Goal: Task Accomplishment & Management: Manage account settings

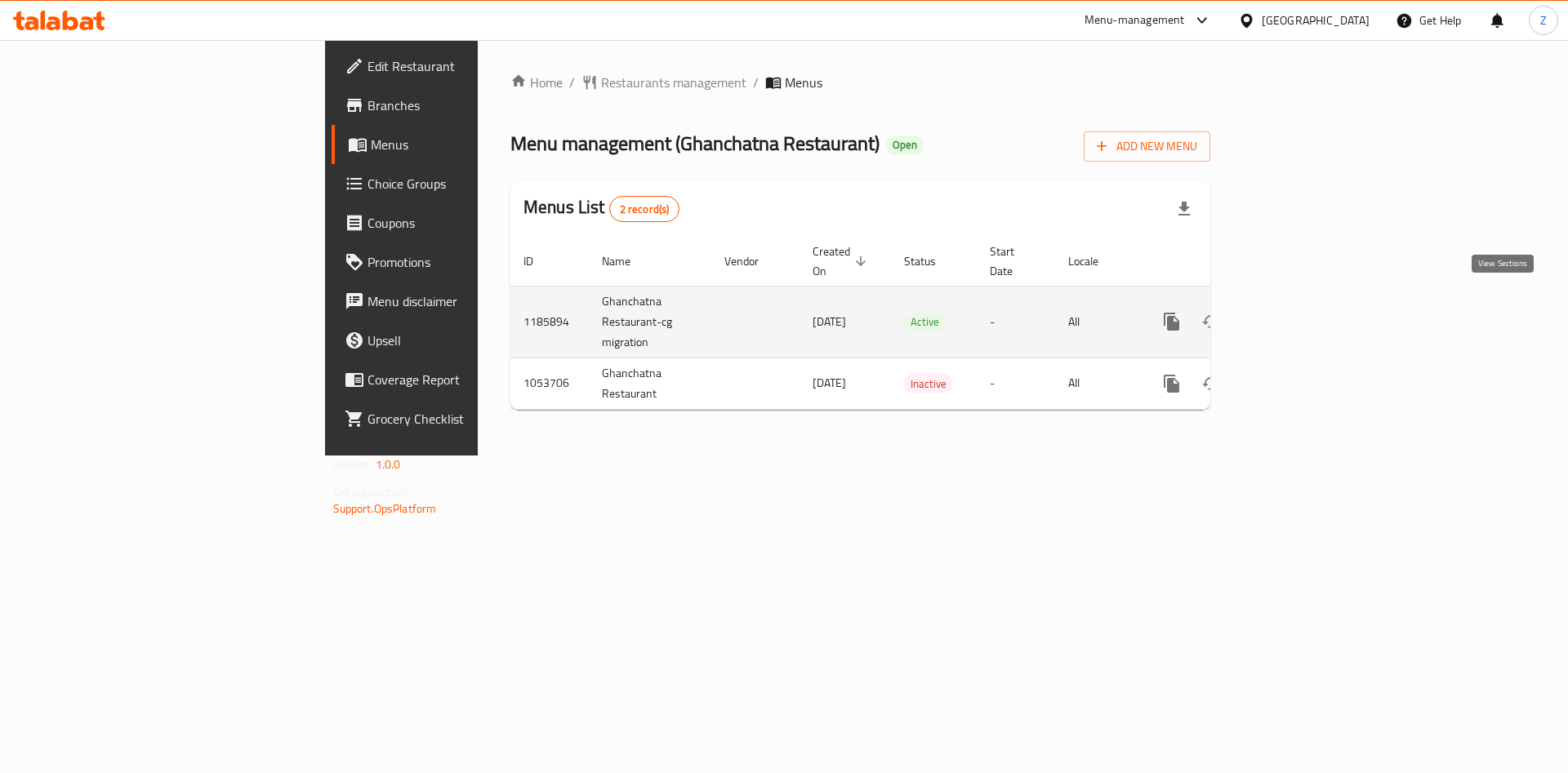
click at [1309, 305] on link "enhanced table" at bounding box center [1290, 322] width 39 height 39
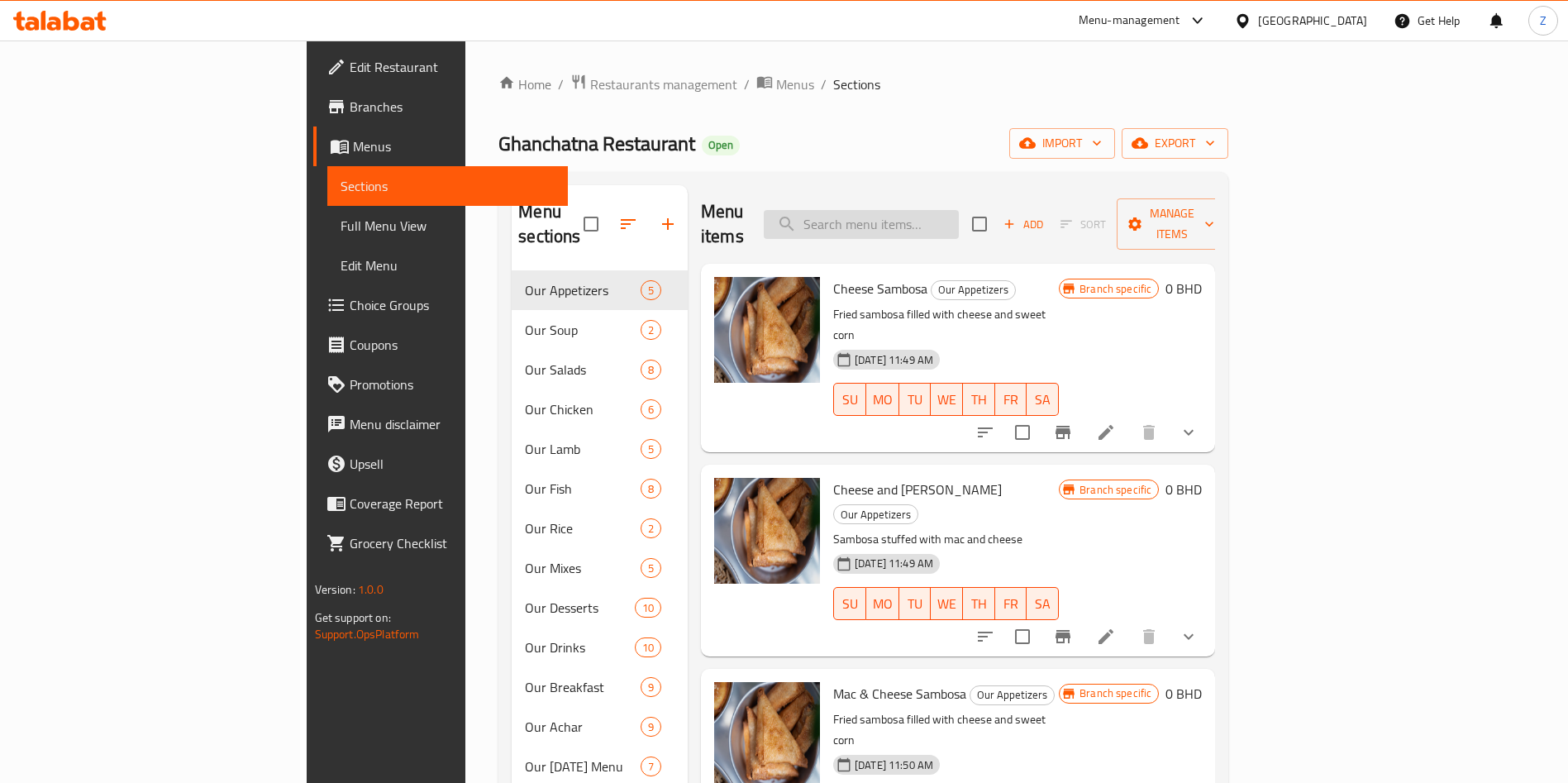
click at [945, 216] on input "search" at bounding box center [861, 225] width 195 height 29
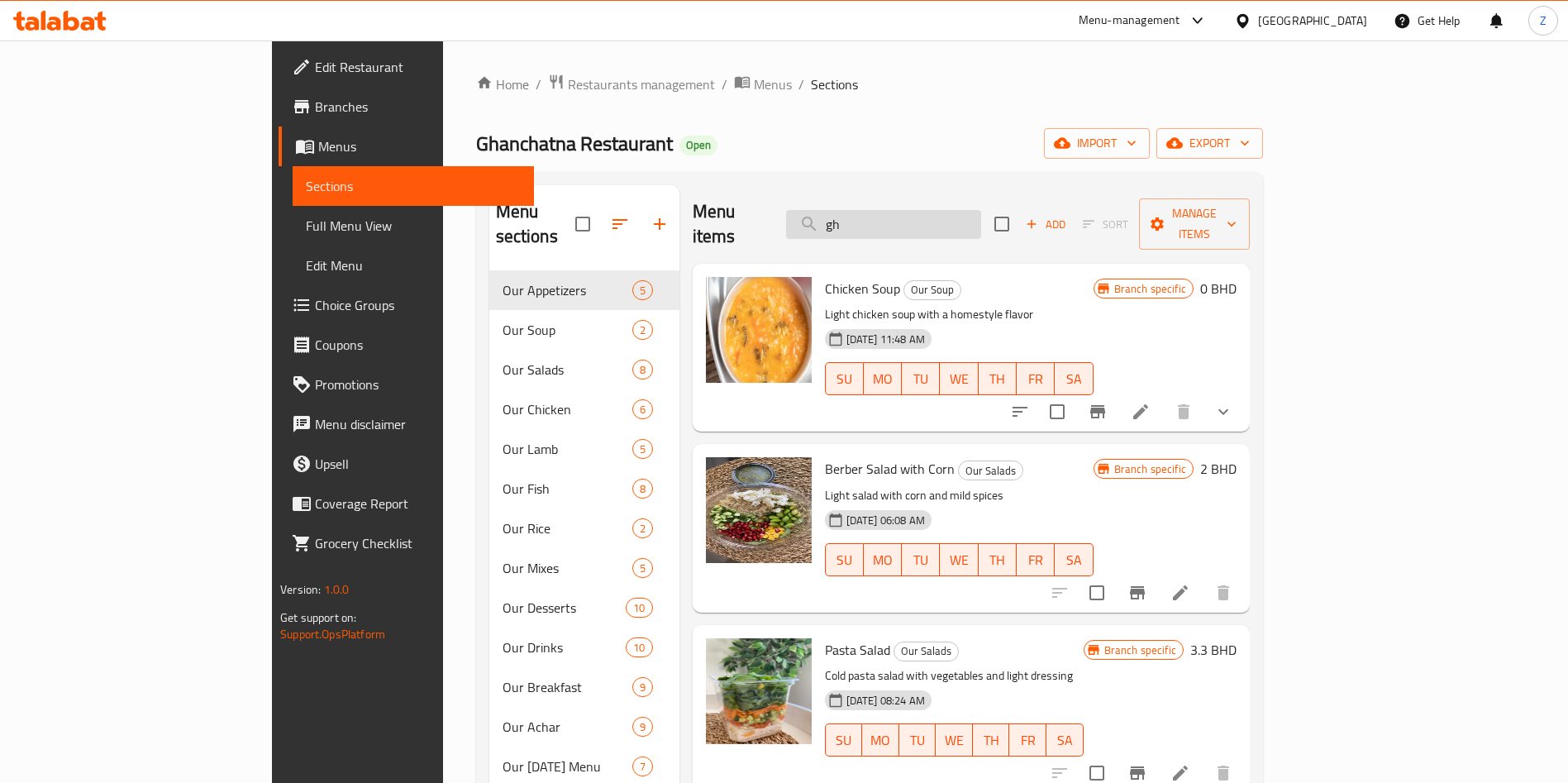
type input "g"
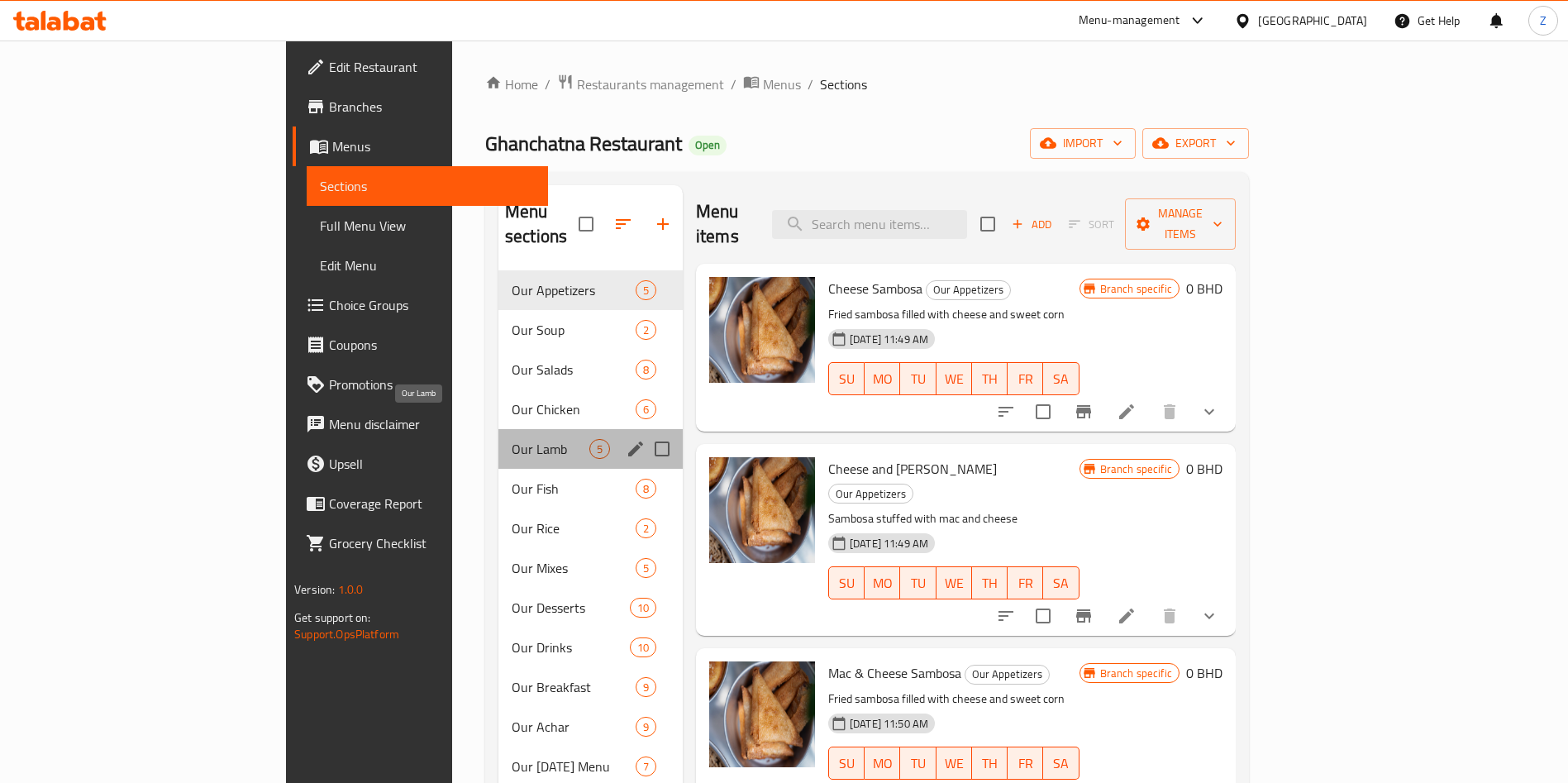
click at [512, 439] on span "Our Lamb" at bounding box center [551, 449] width 78 height 20
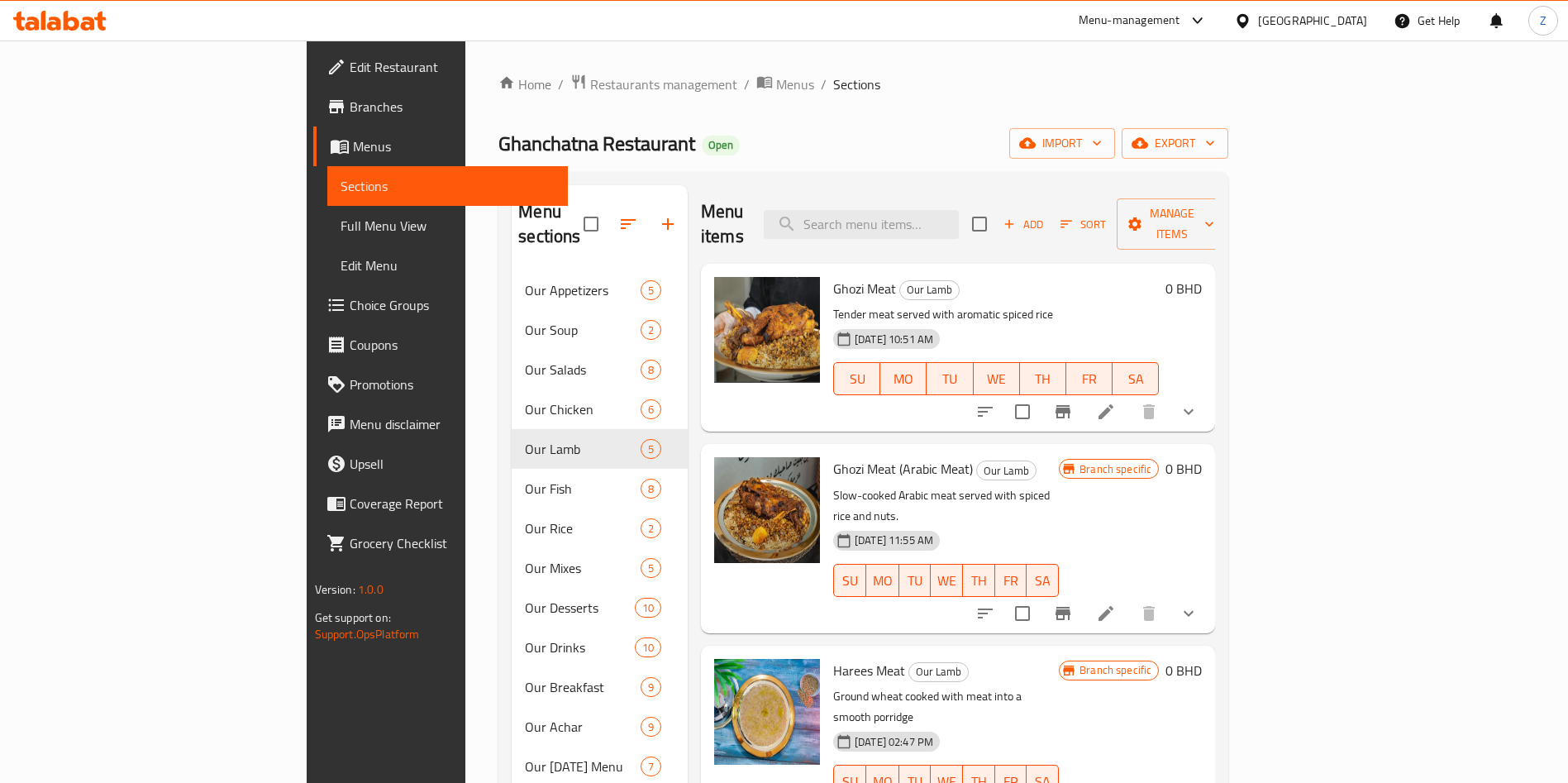
click at [1116, 402] on icon at bounding box center [1106, 412] width 20 height 20
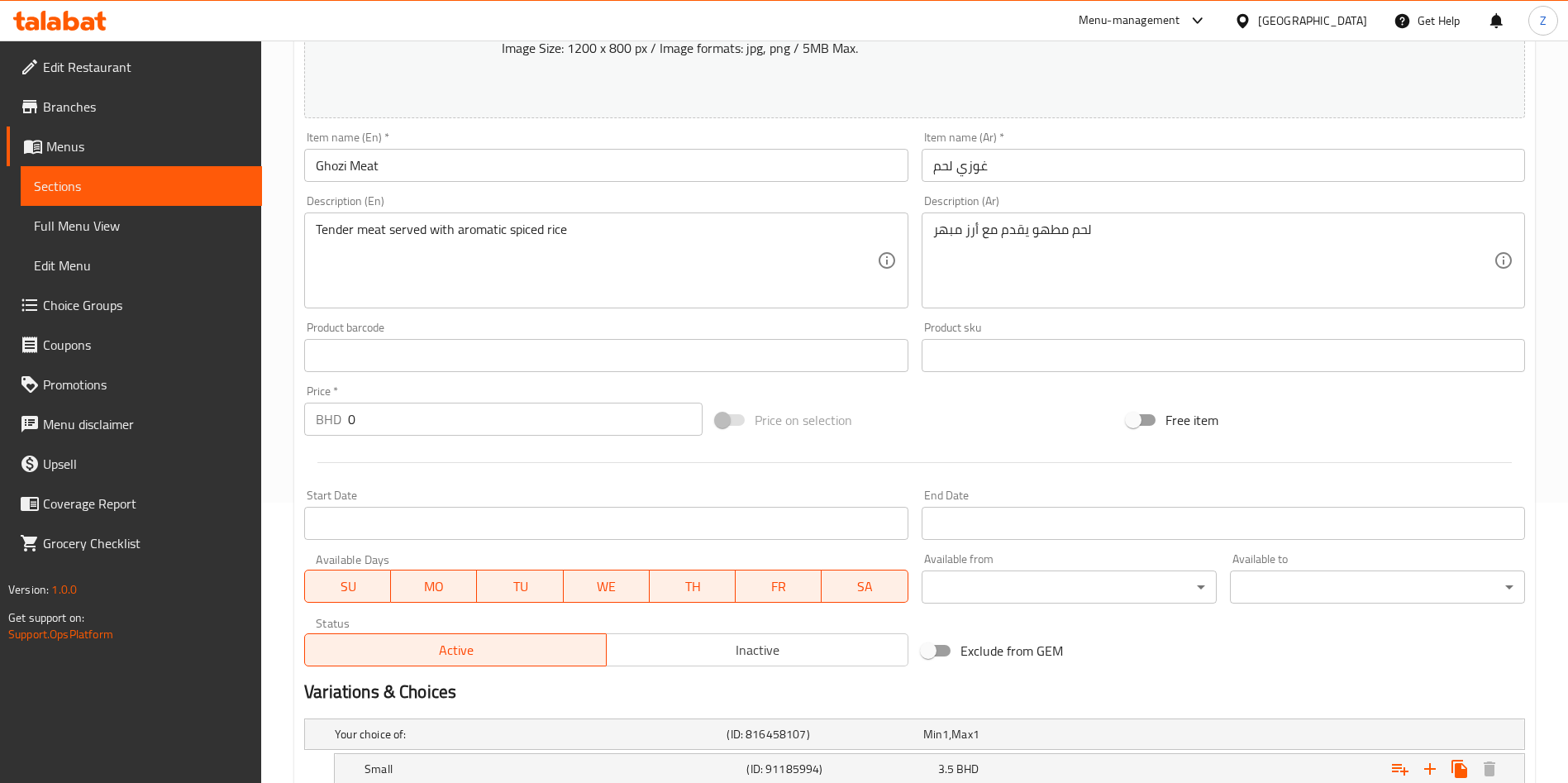
scroll to position [495, 0]
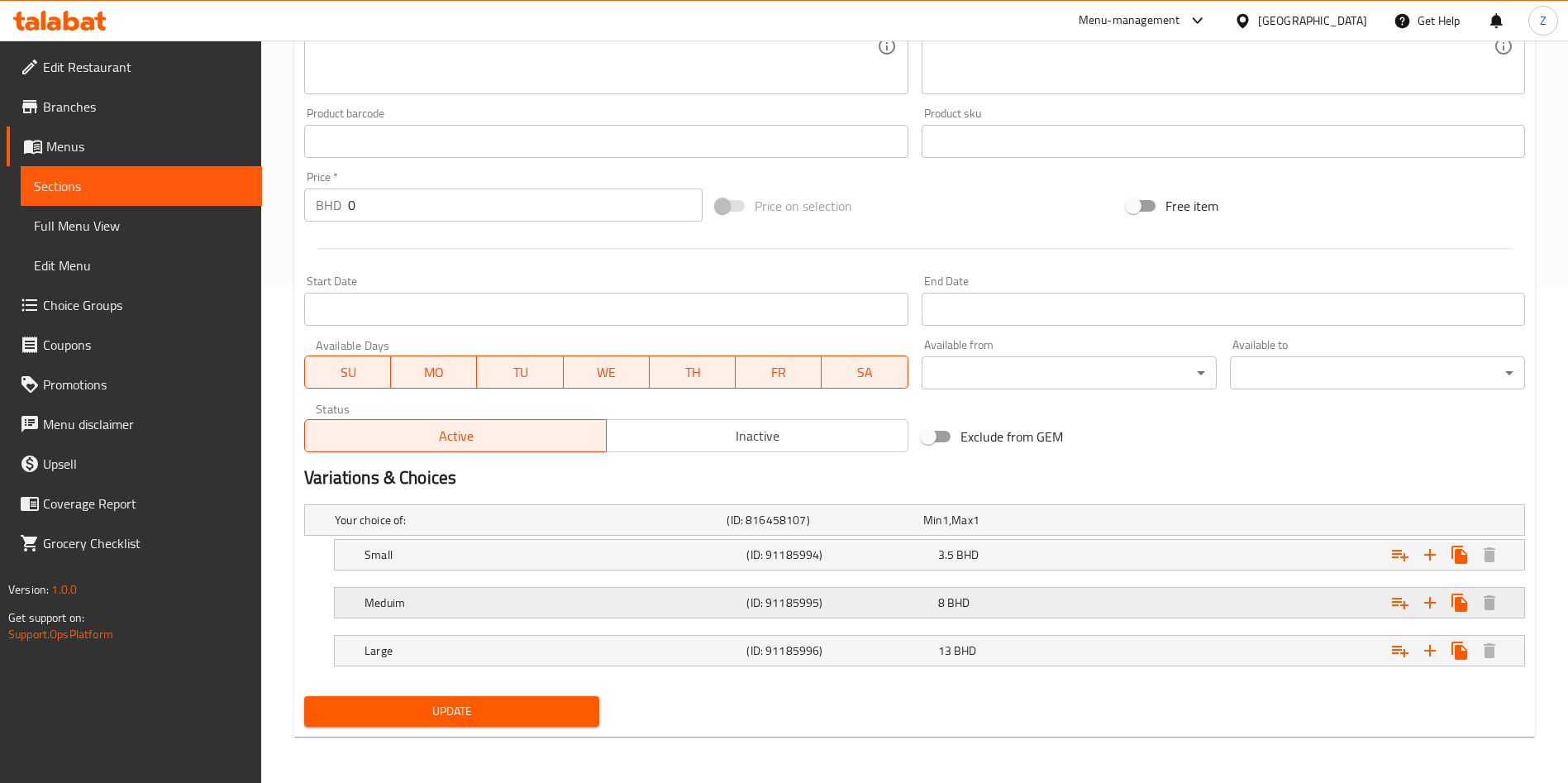
click at [1020, 528] on div "8 BHD" at bounding box center [1018, 520] width 190 height 16
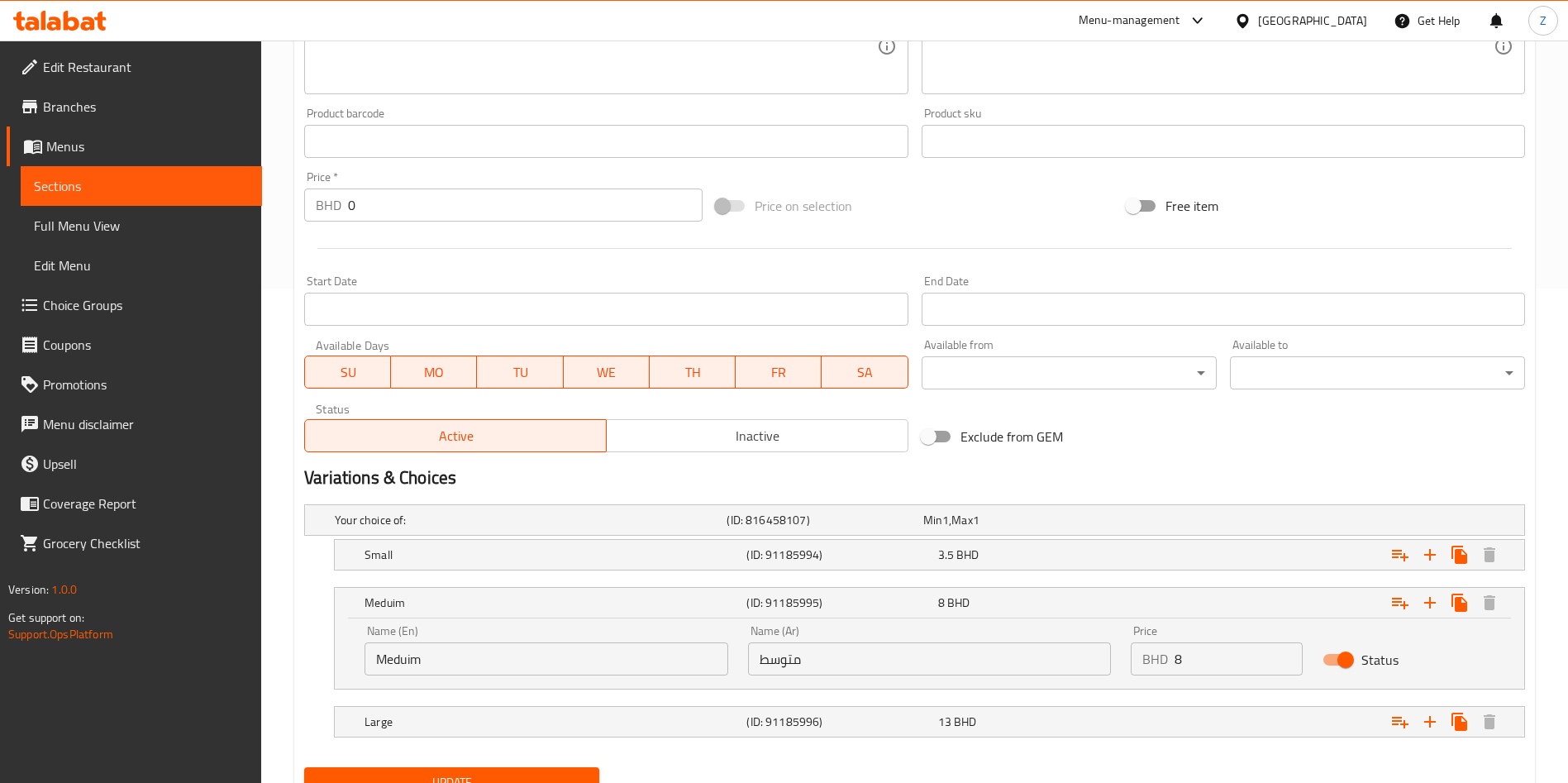
drag, startPoint x: 1225, startPoint y: 649, endPoint x: 1141, endPoint y: 676, distance: 88.2
click at [1146, 672] on div "BHD 8 Price" at bounding box center [1217, 659] width 172 height 33
type input "7"
click at [382, 771] on button "Update" at bounding box center [451, 783] width 295 height 31
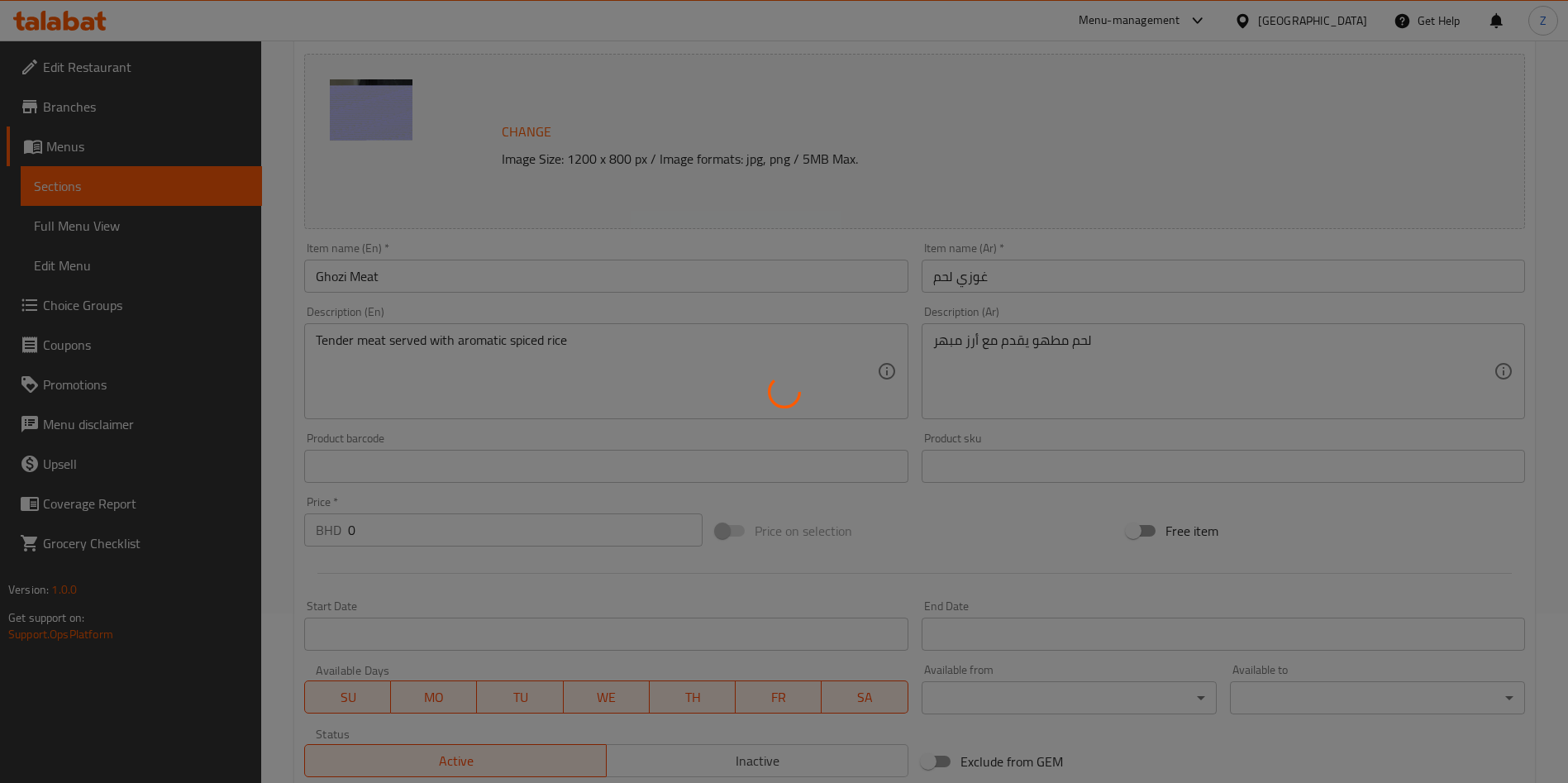
scroll to position [0, 0]
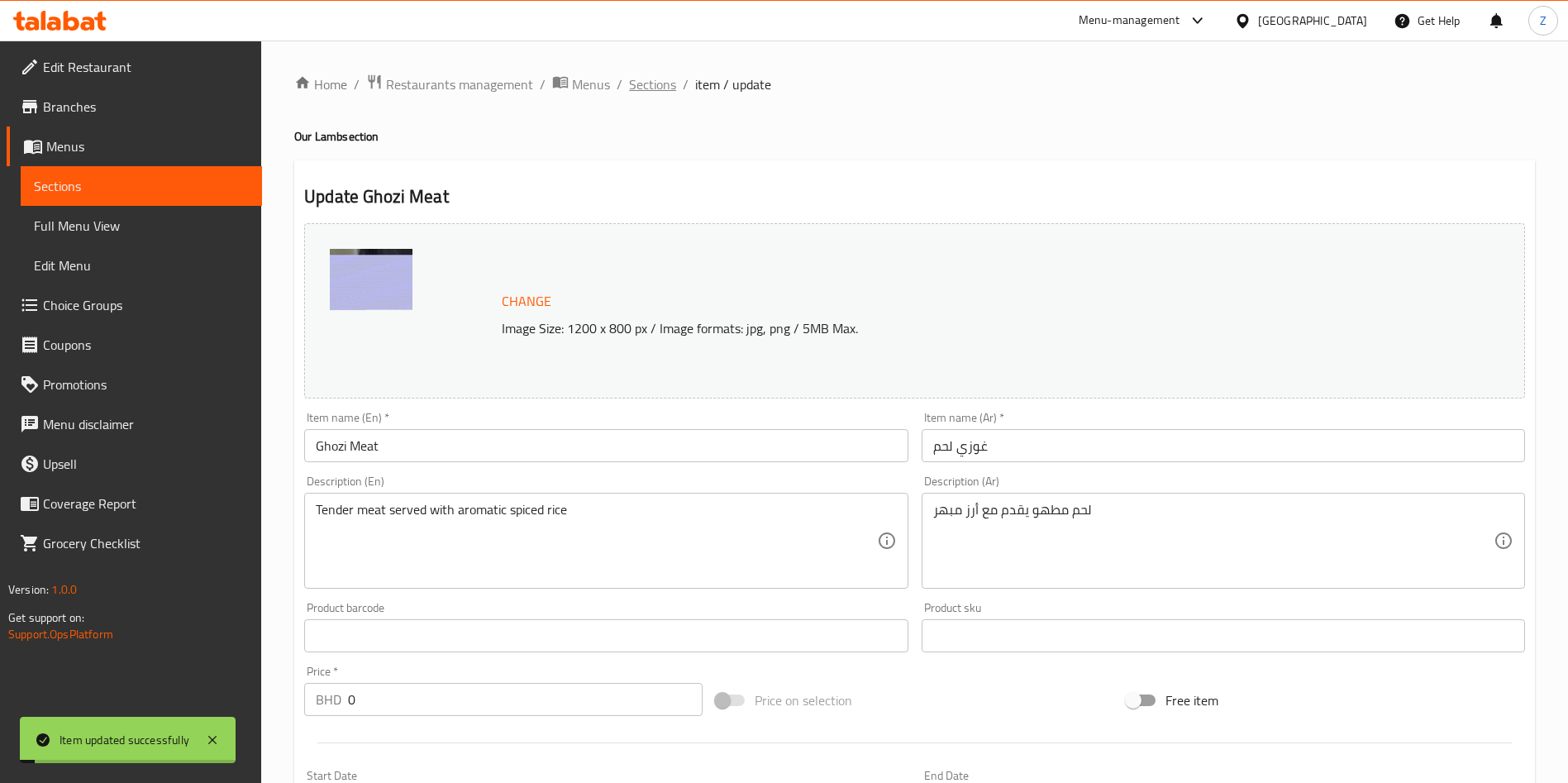
click at [652, 83] on span "Sections" at bounding box center [653, 84] width 47 height 20
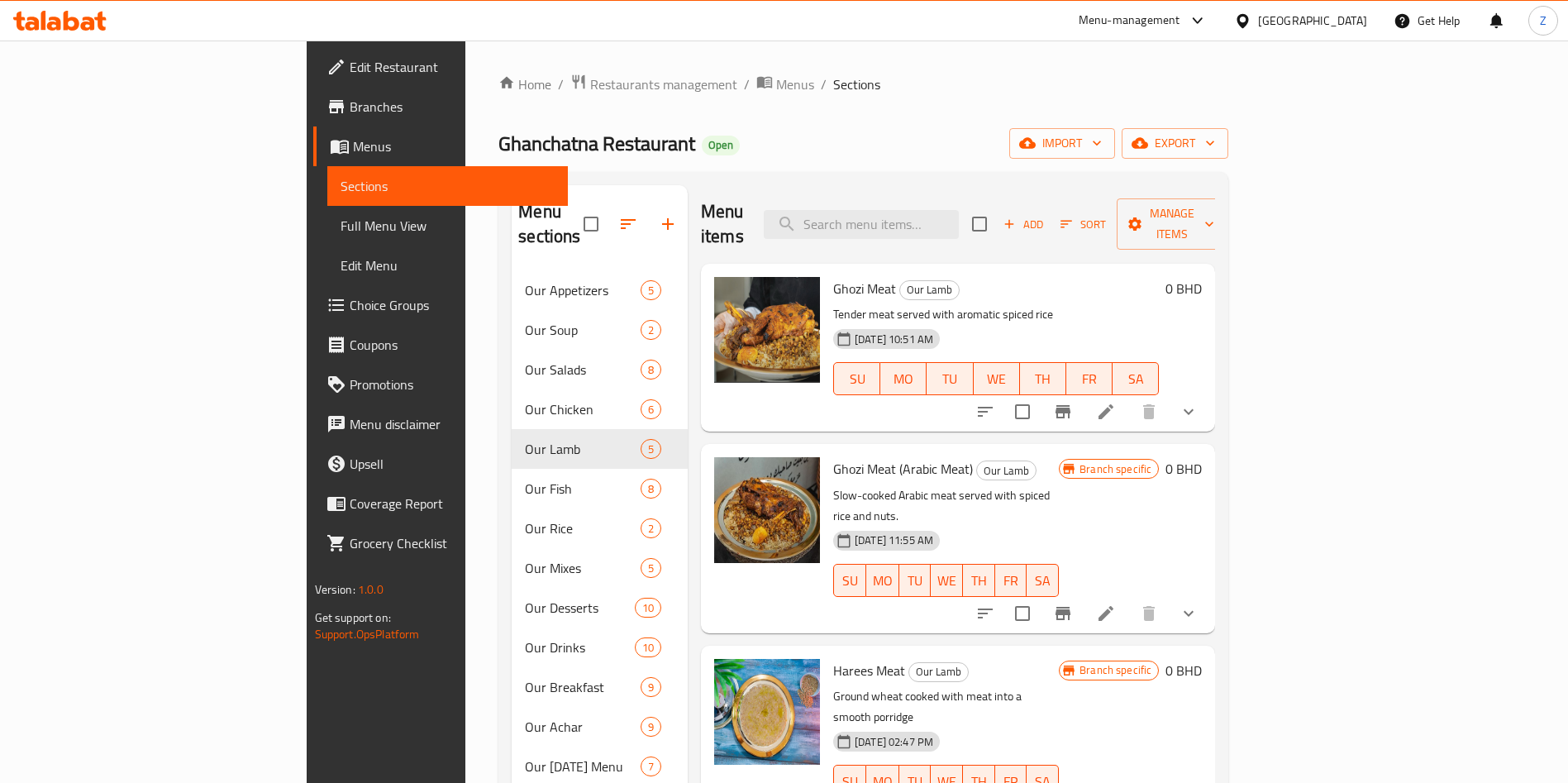
drag, startPoint x: 1198, startPoint y: 116, endPoint x: 1208, endPoint y: 126, distance: 14.1
click at [1202, 117] on div "Home / Restaurants management / Menus / Sections Ghanchatna Restaurant Open imp…" at bounding box center [863, 528] width 730 height 909
click at [1116, 604] on icon at bounding box center [1106, 614] width 20 height 20
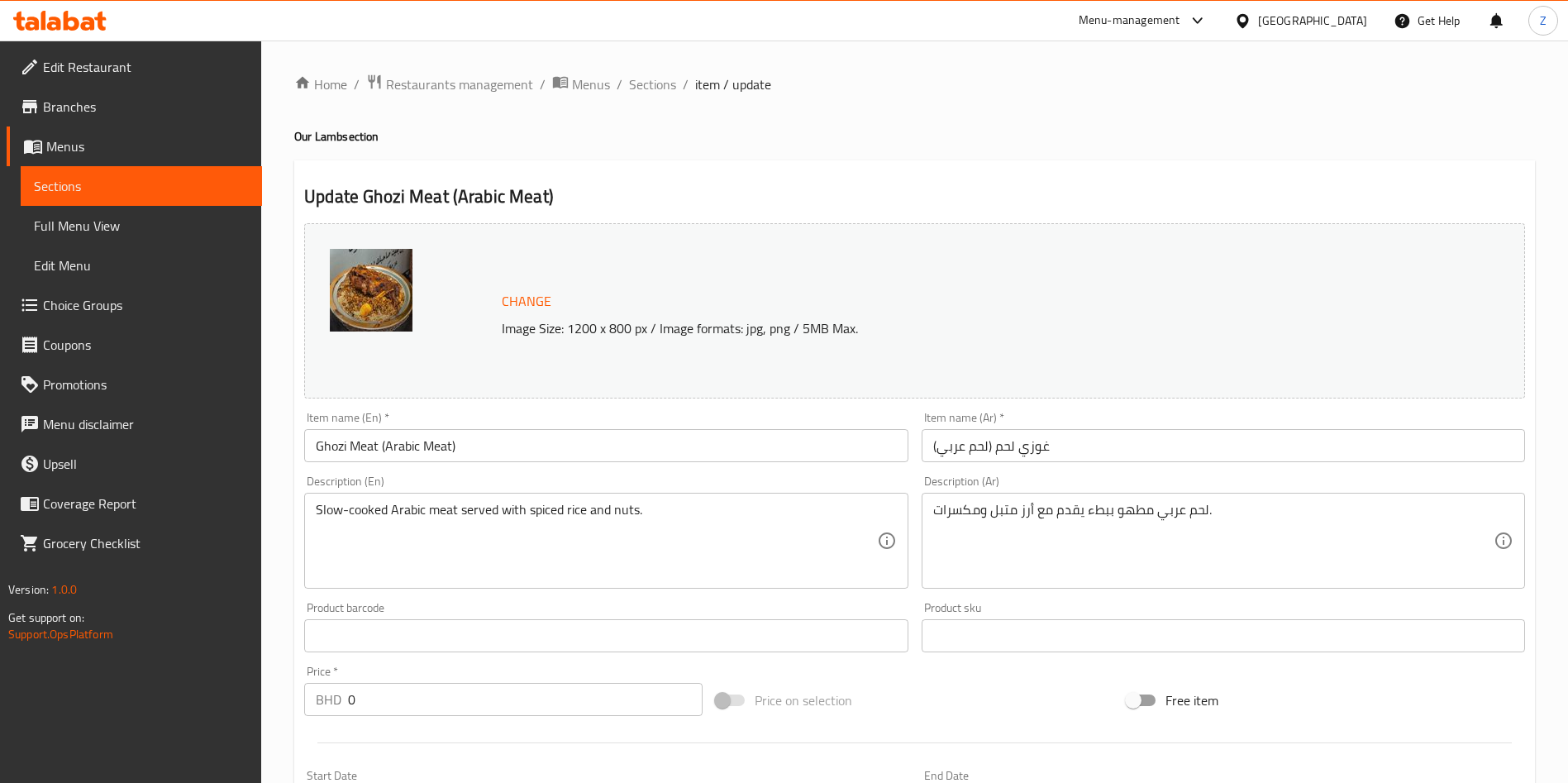
click at [651, 79] on span "Sections" at bounding box center [653, 84] width 47 height 20
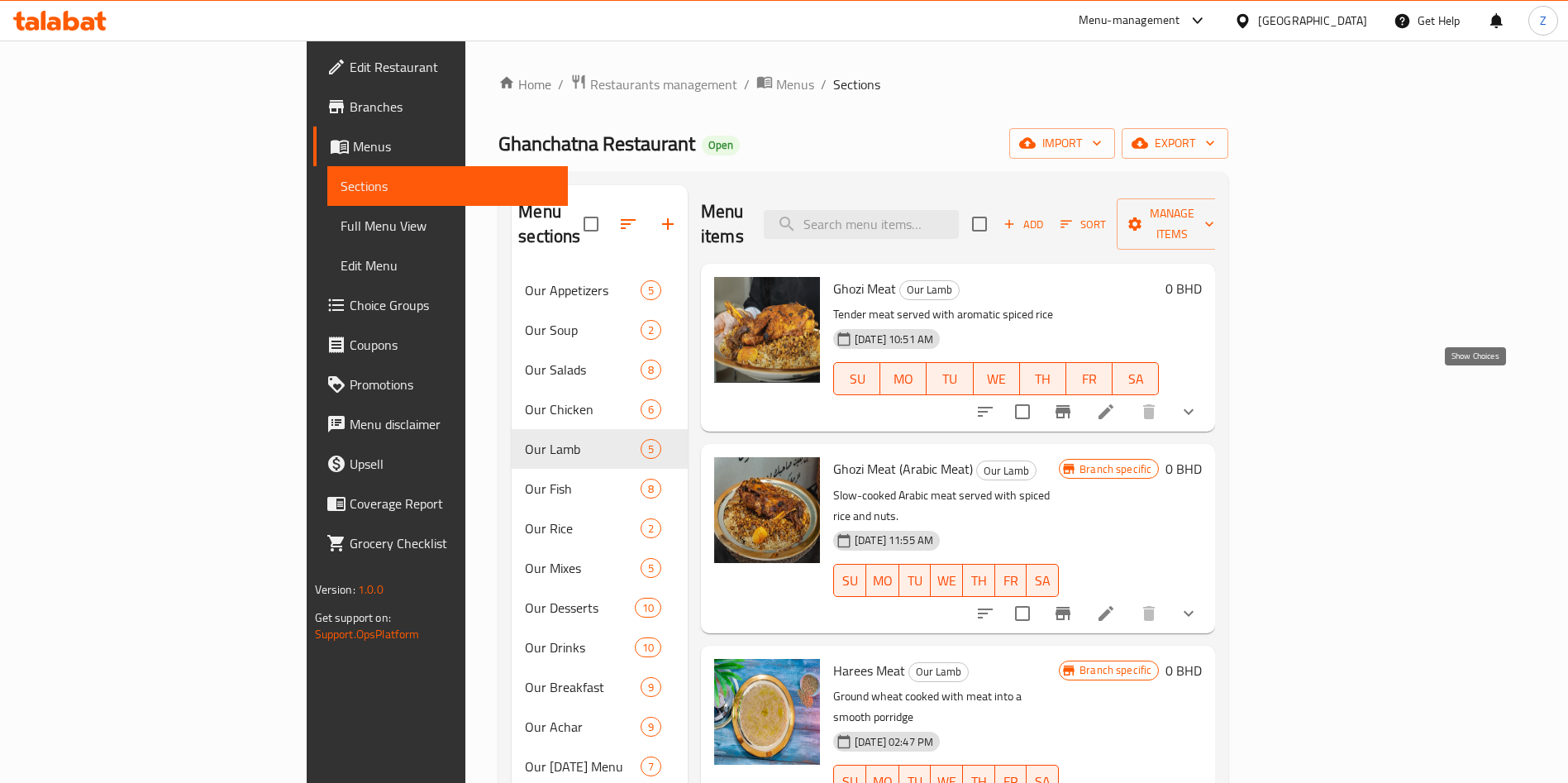
drag, startPoint x: 1471, startPoint y: 388, endPoint x: 1407, endPoint y: 412, distance: 68.4
click at [1199, 402] on icon "show more" at bounding box center [1189, 412] width 20 height 20
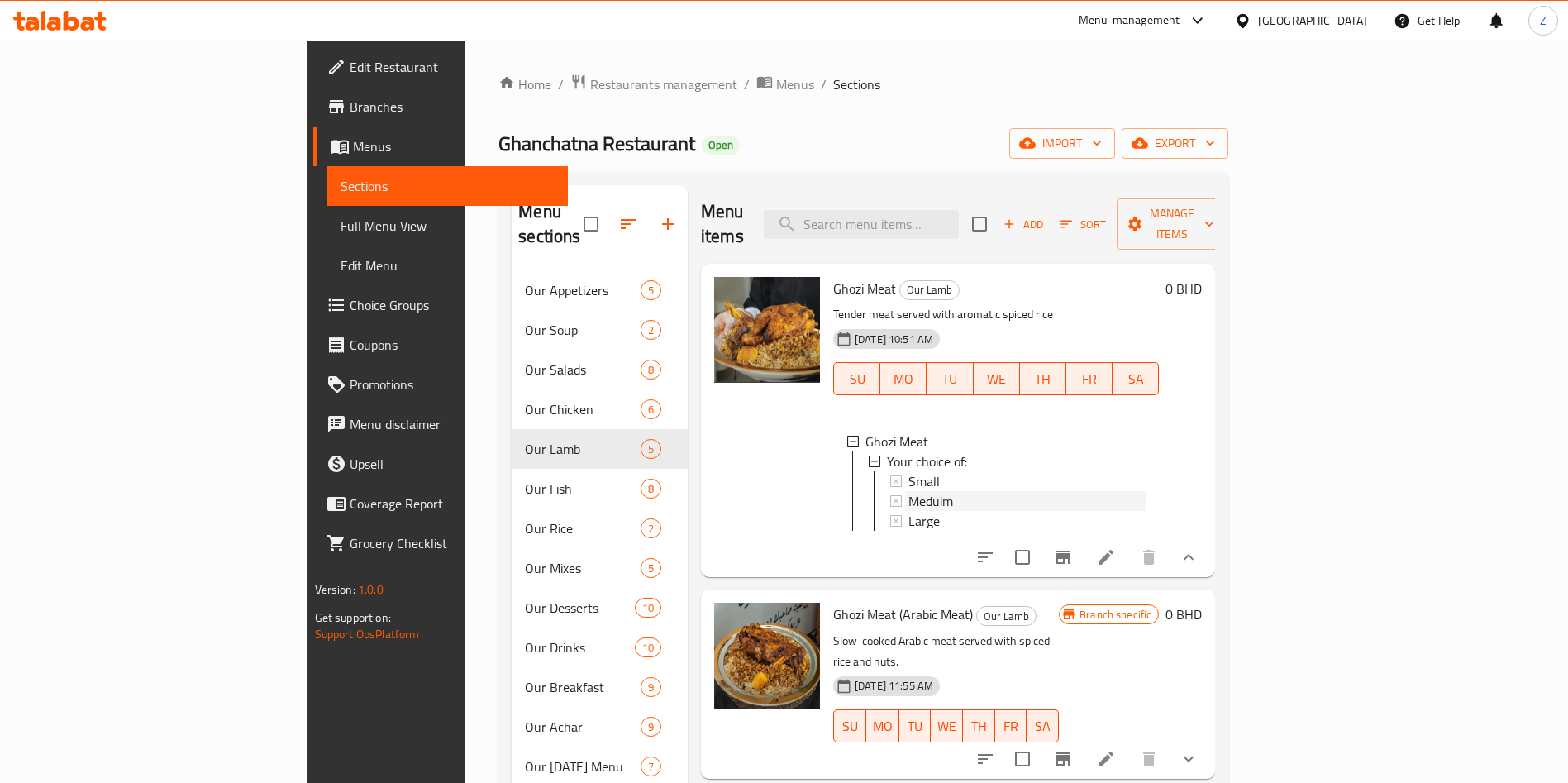
click at [908, 491] on span "Meduim" at bounding box center [930, 501] width 44 height 20
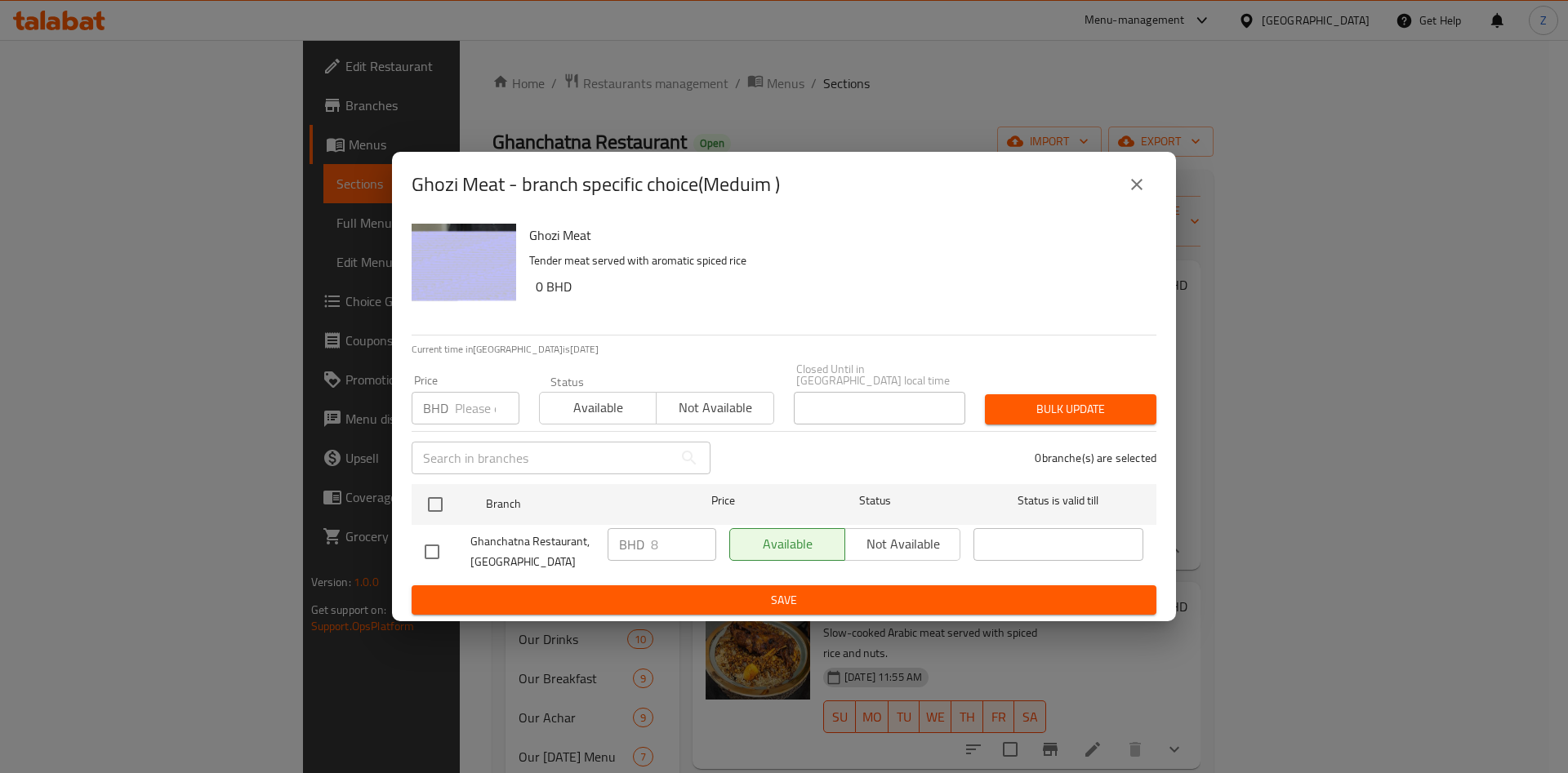
click at [468, 410] on input "number" at bounding box center [487, 408] width 64 height 33
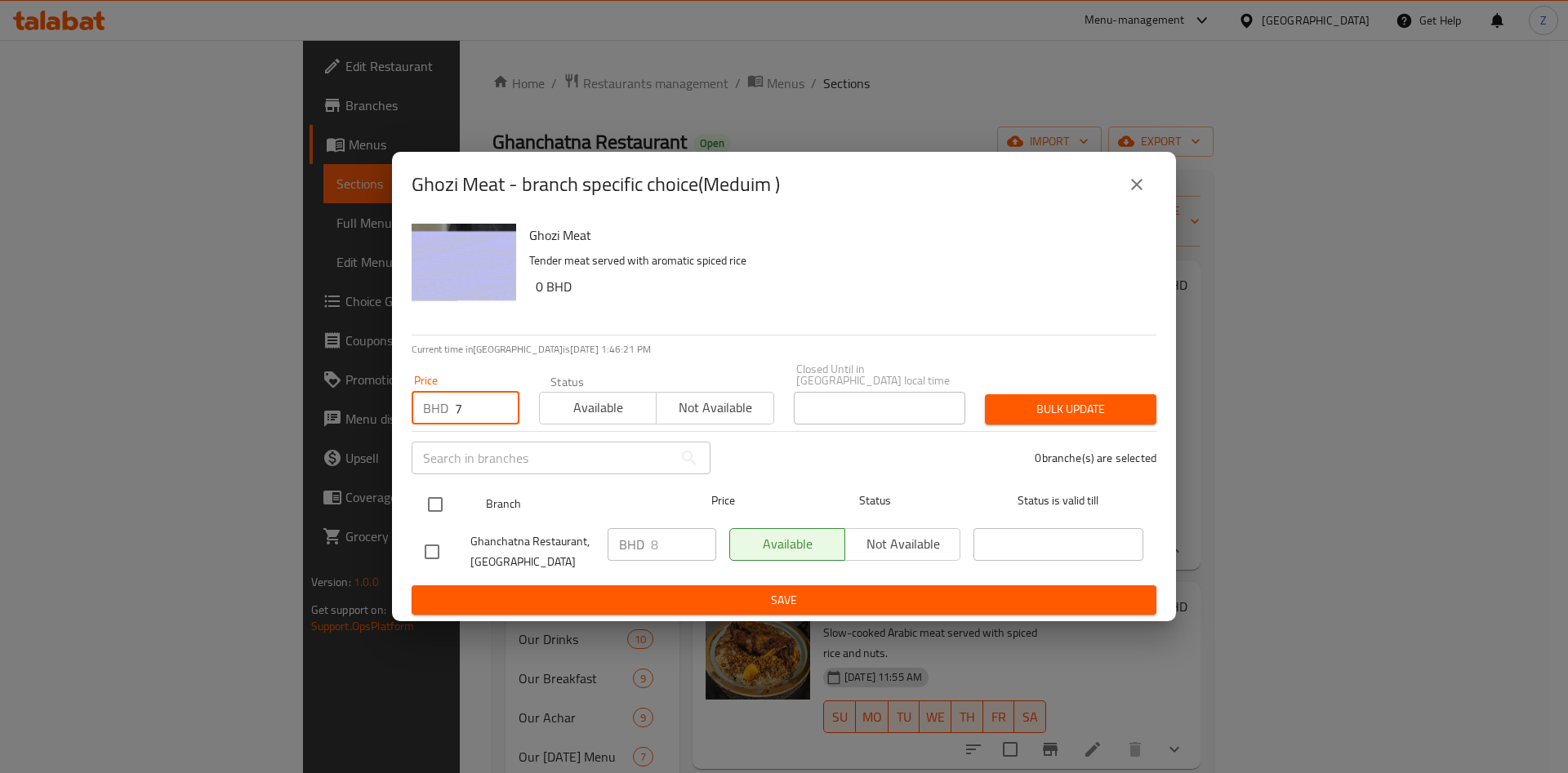
type input "7"
click at [442, 506] on input "checkbox" at bounding box center [435, 505] width 34 height 34
checkbox input "true"
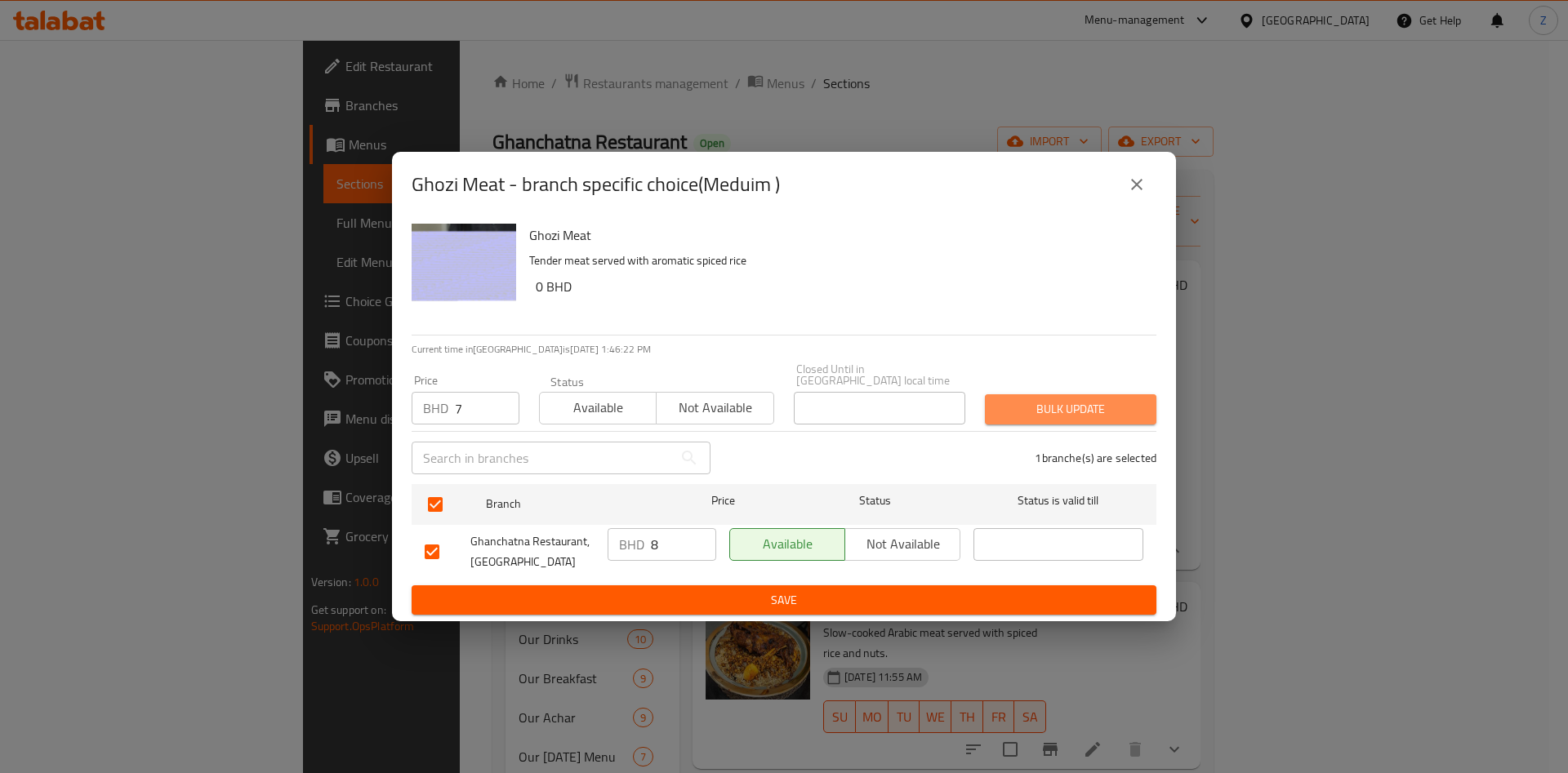
click at [1102, 399] on span "Bulk update" at bounding box center [1070, 409] width 145 height 21
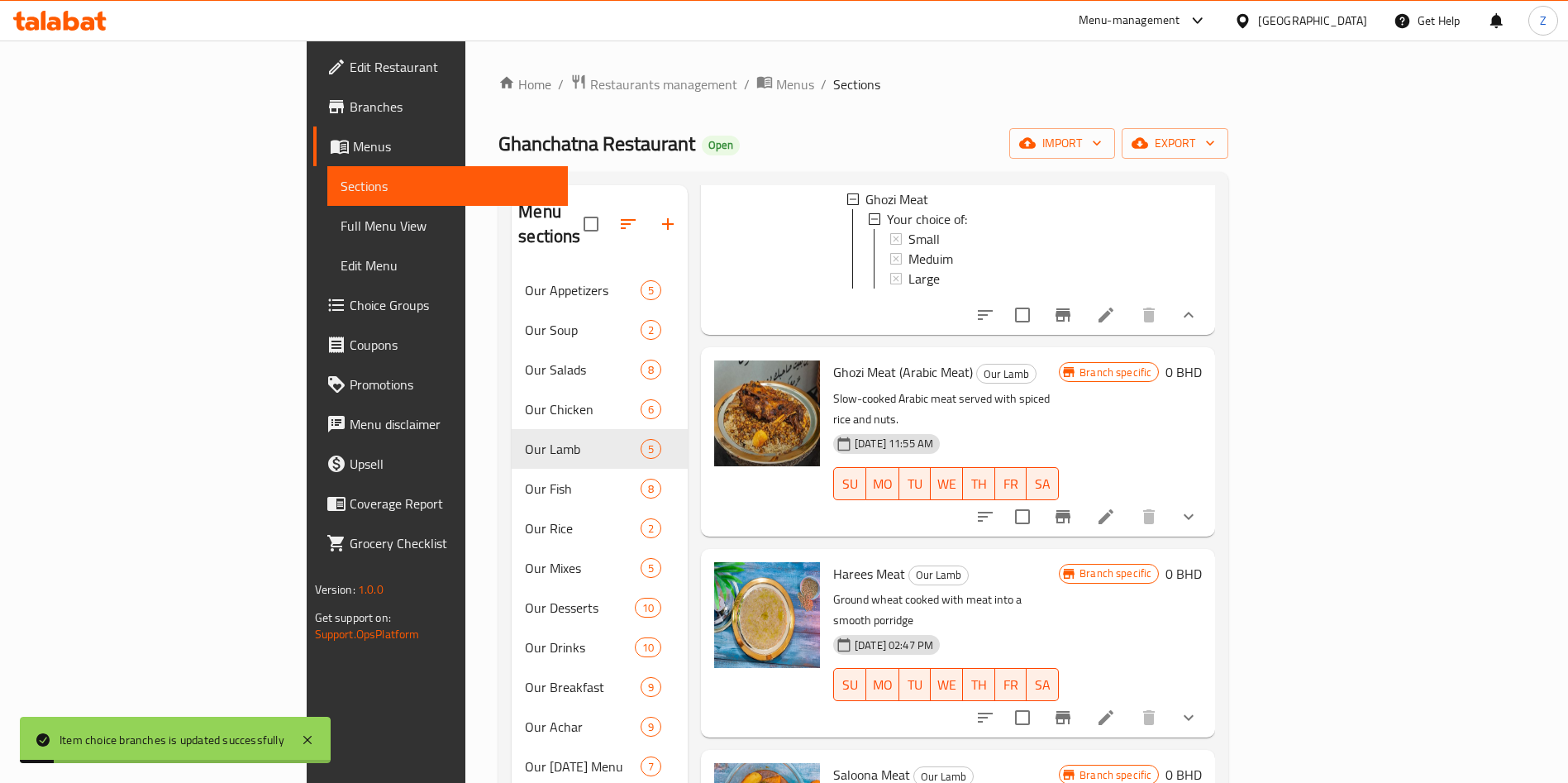
scroll to position [248, 0]
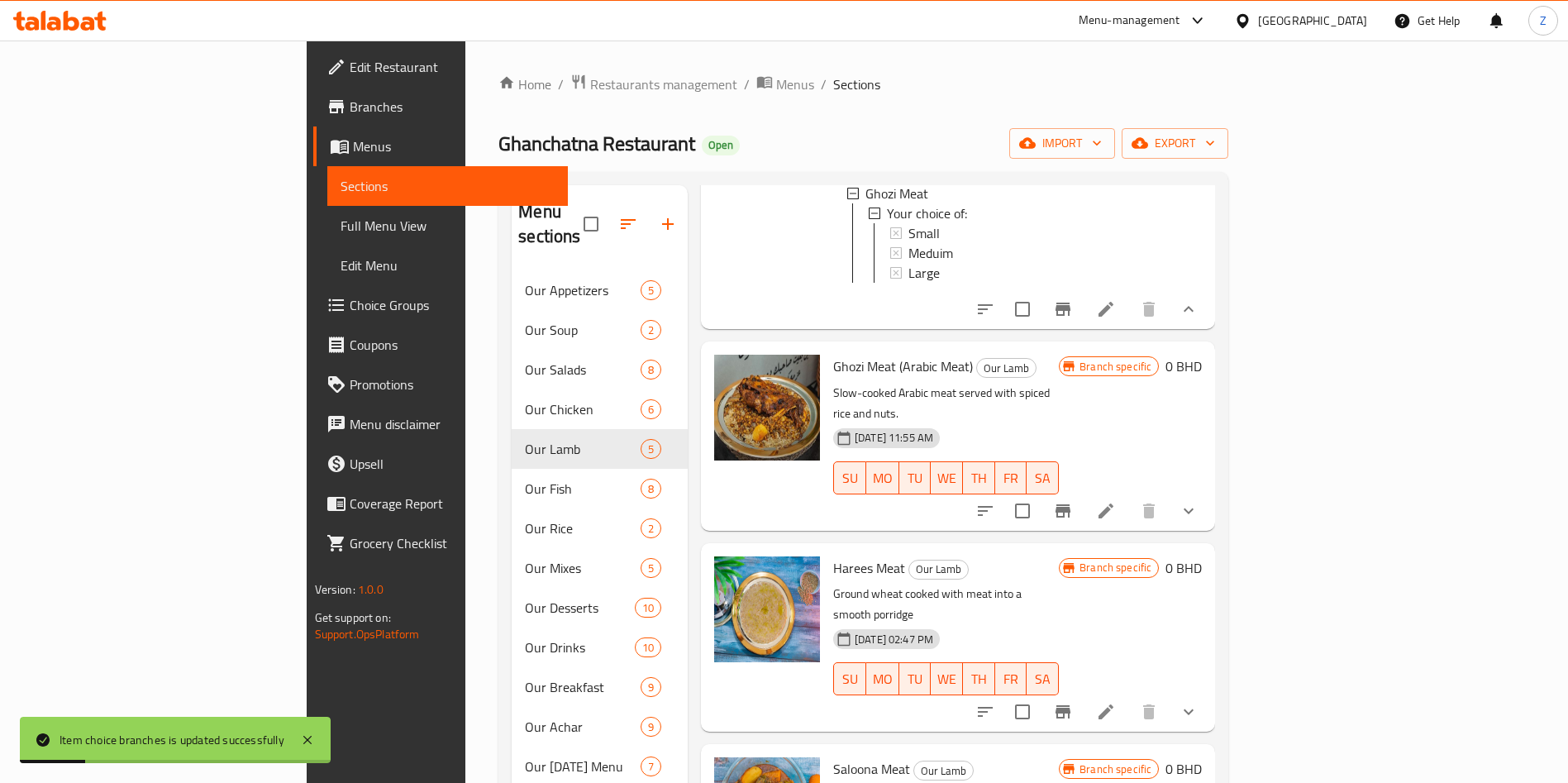
click at [1199, 501] on icon "show more" at bounding box center [1189, 511] width 20 height 20
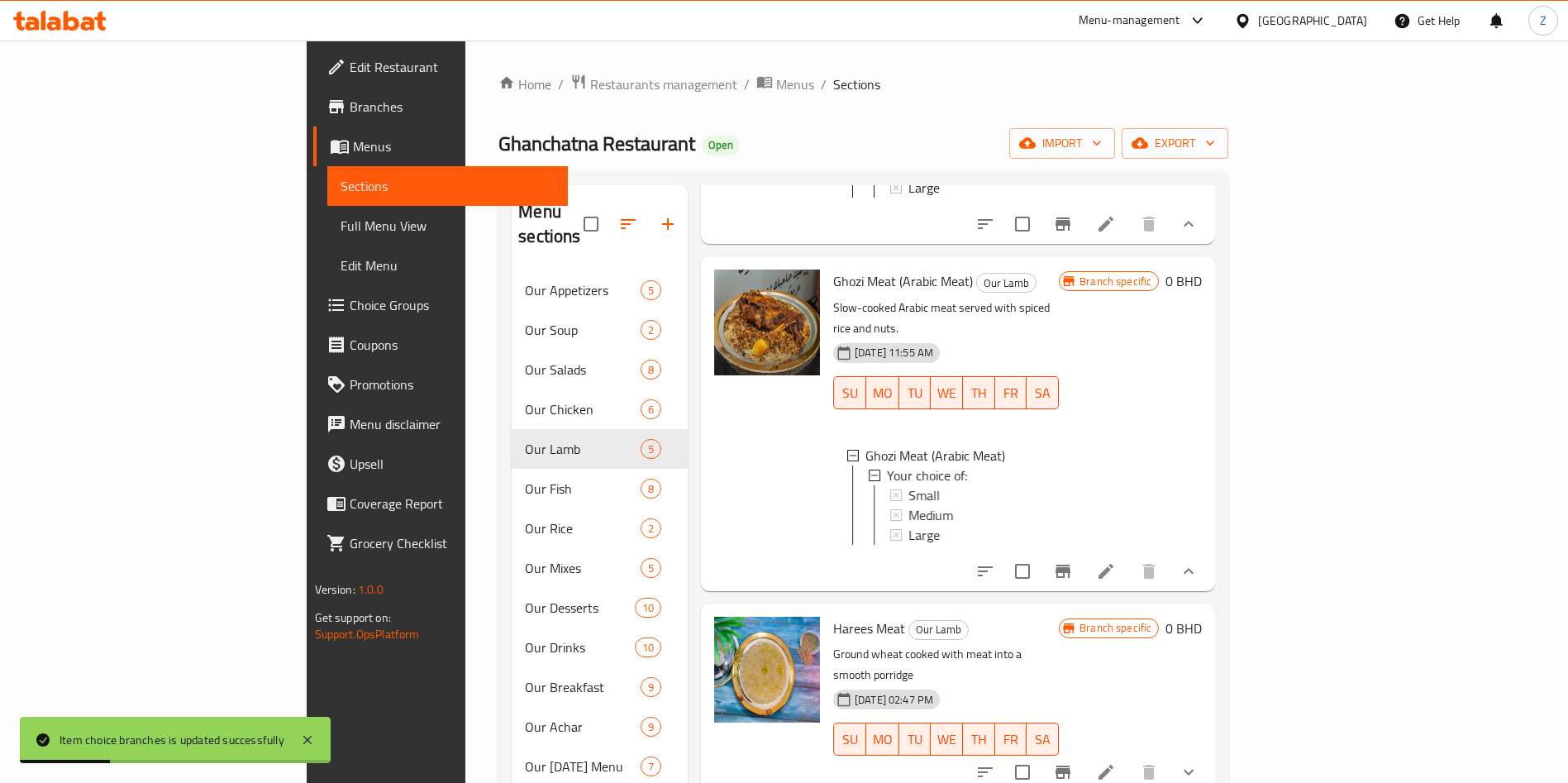
scroll to position [372, 0]
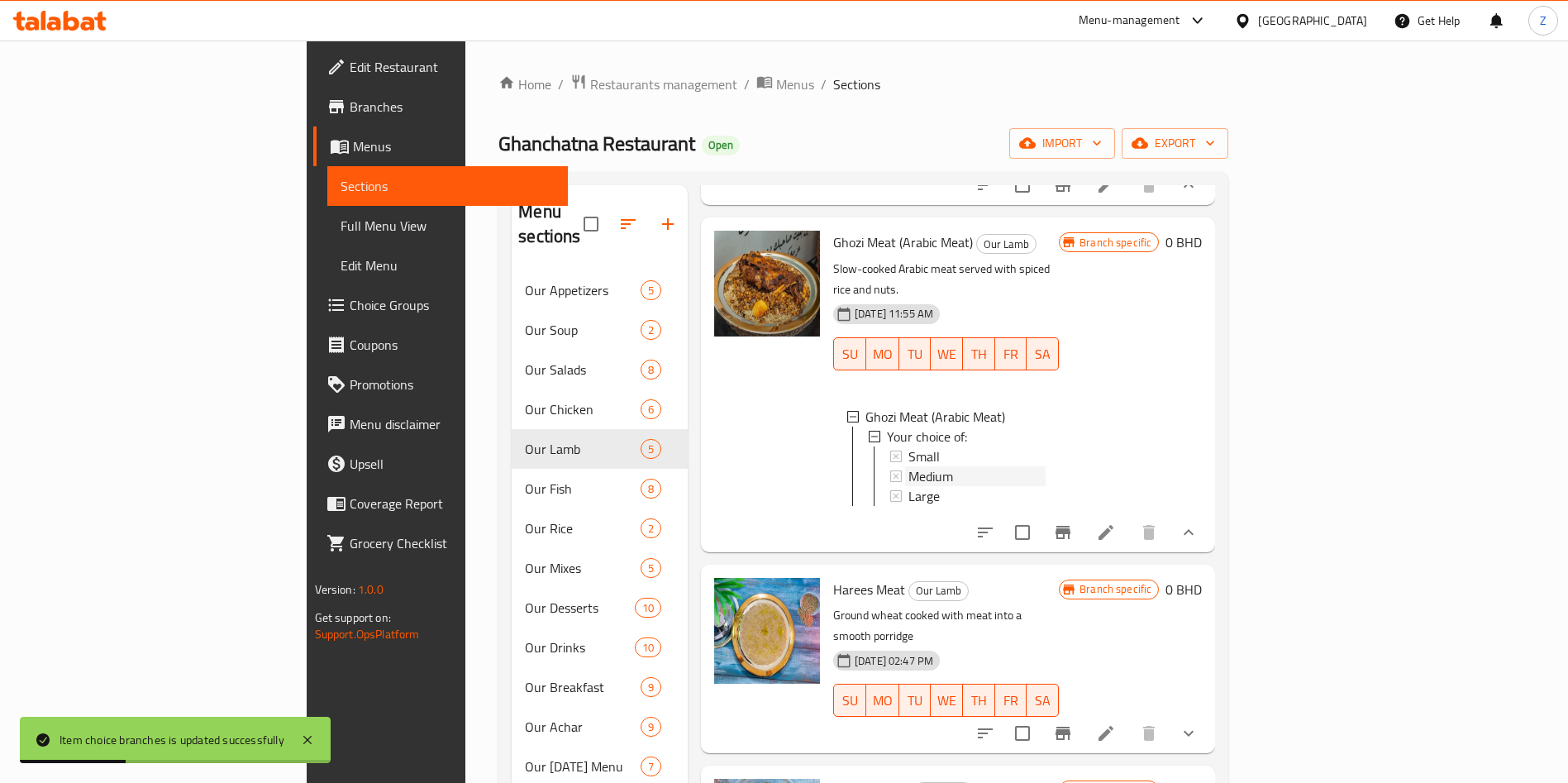
click at [908, 467] on span "Medium" at bounding box center [930, 477] width 44 height 20
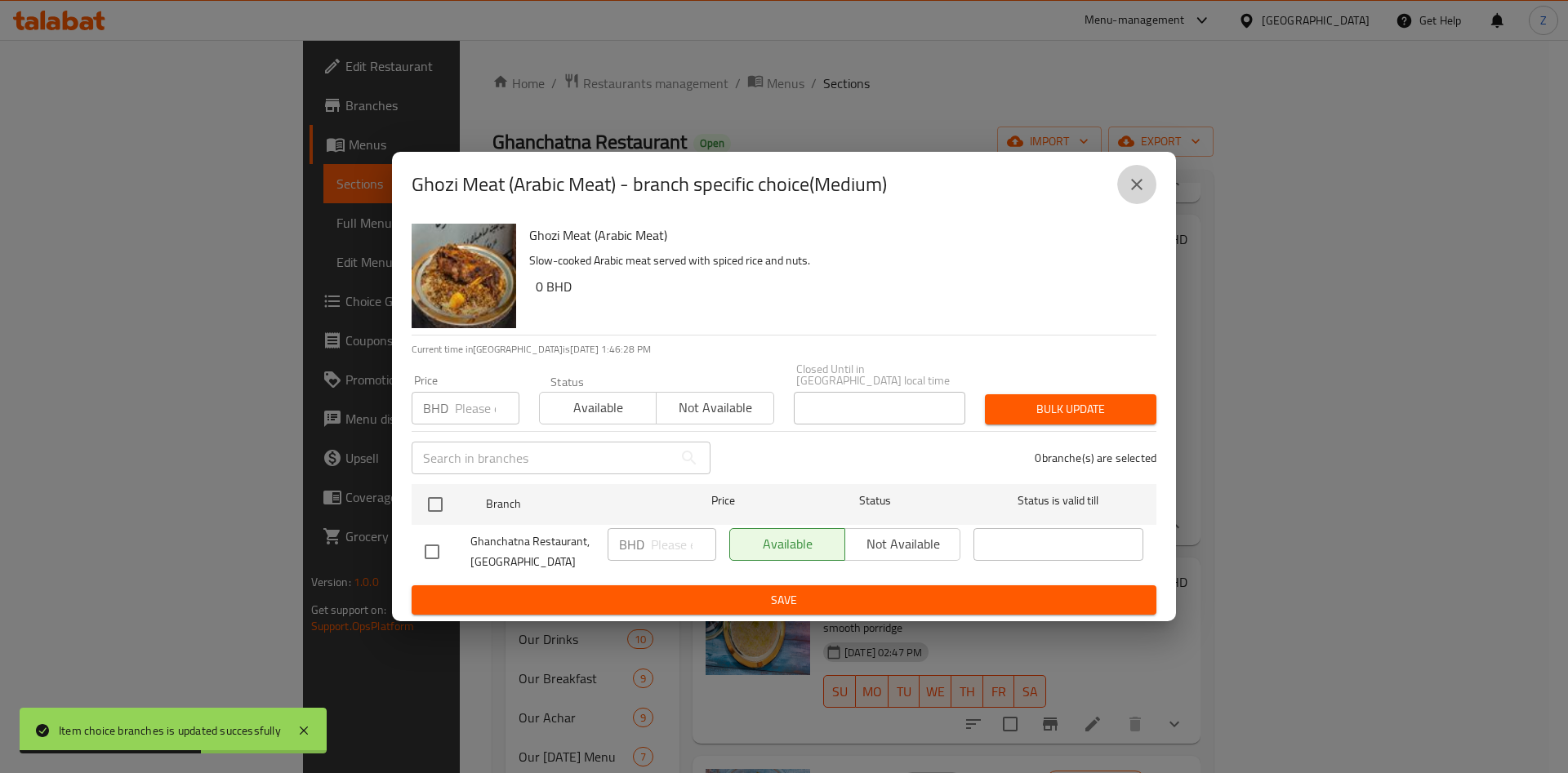
click at [1138, 190] on icon "close" at bounding box center [1136, 185] width 12 height 12
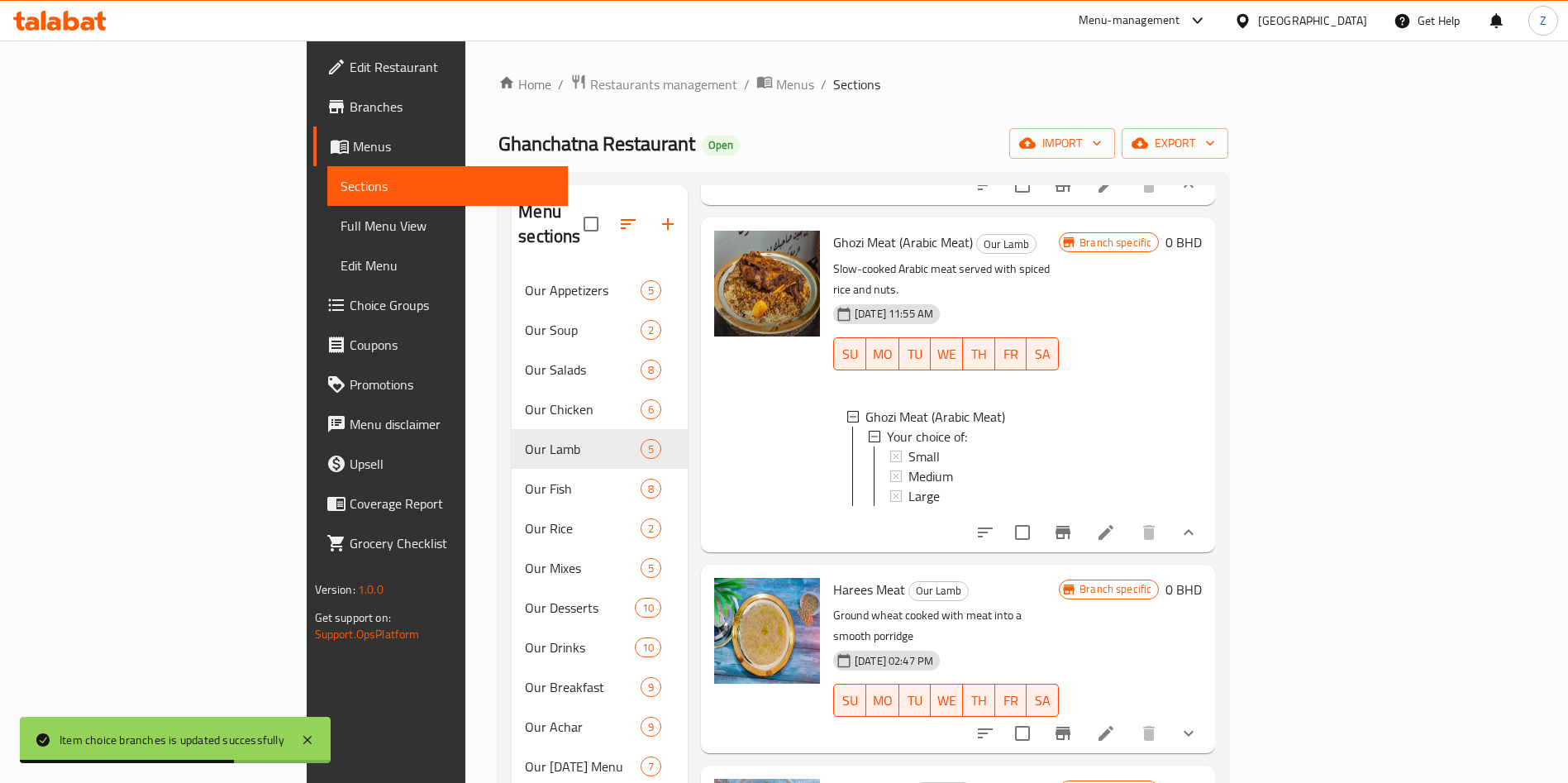
click at [1116, 530] on icon at bounding box center [1106, 533] width 20 height 20
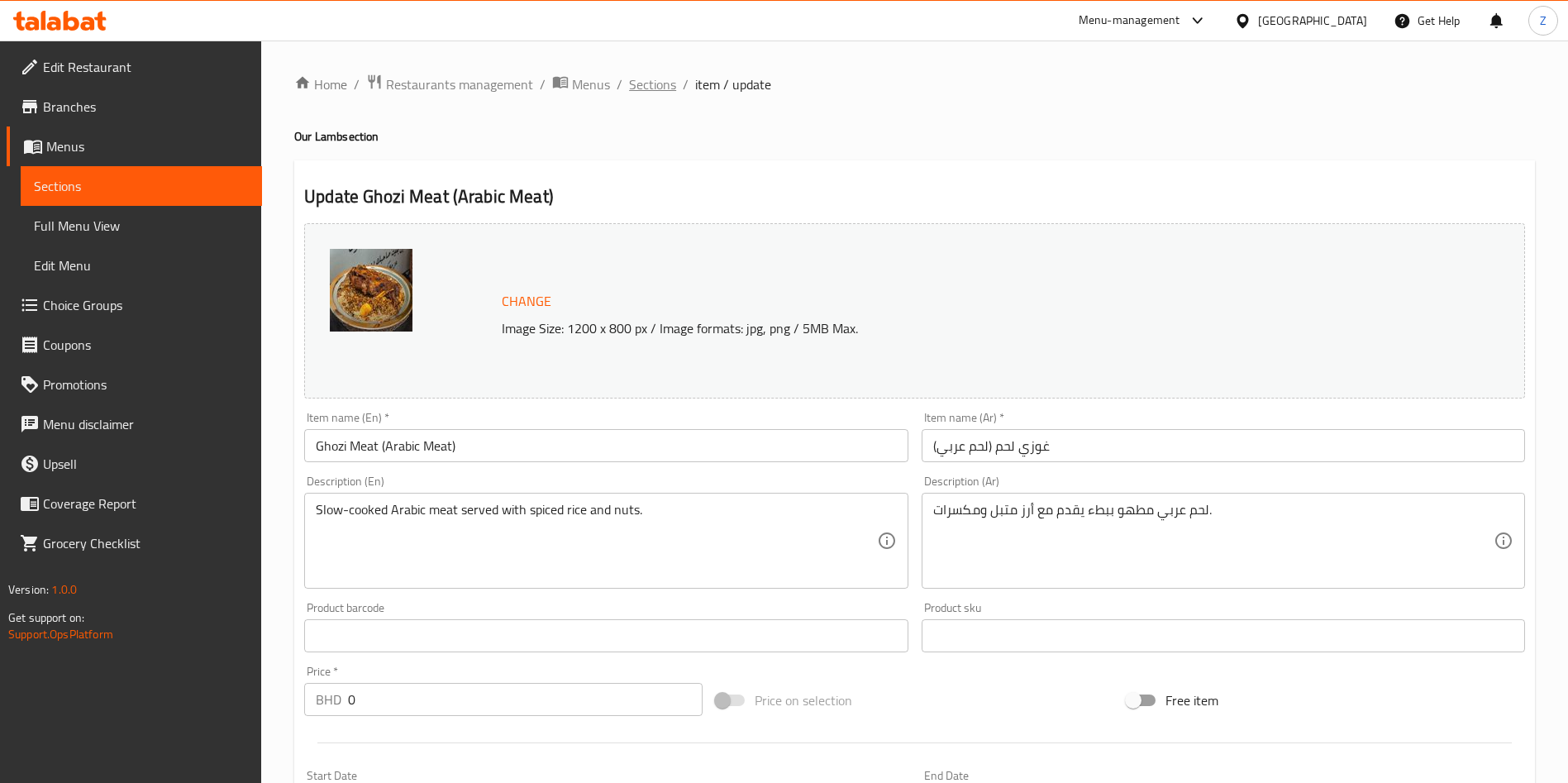
click at [662, 82] on span "Sections" at bounding box center [653, 84] width 47 height 20
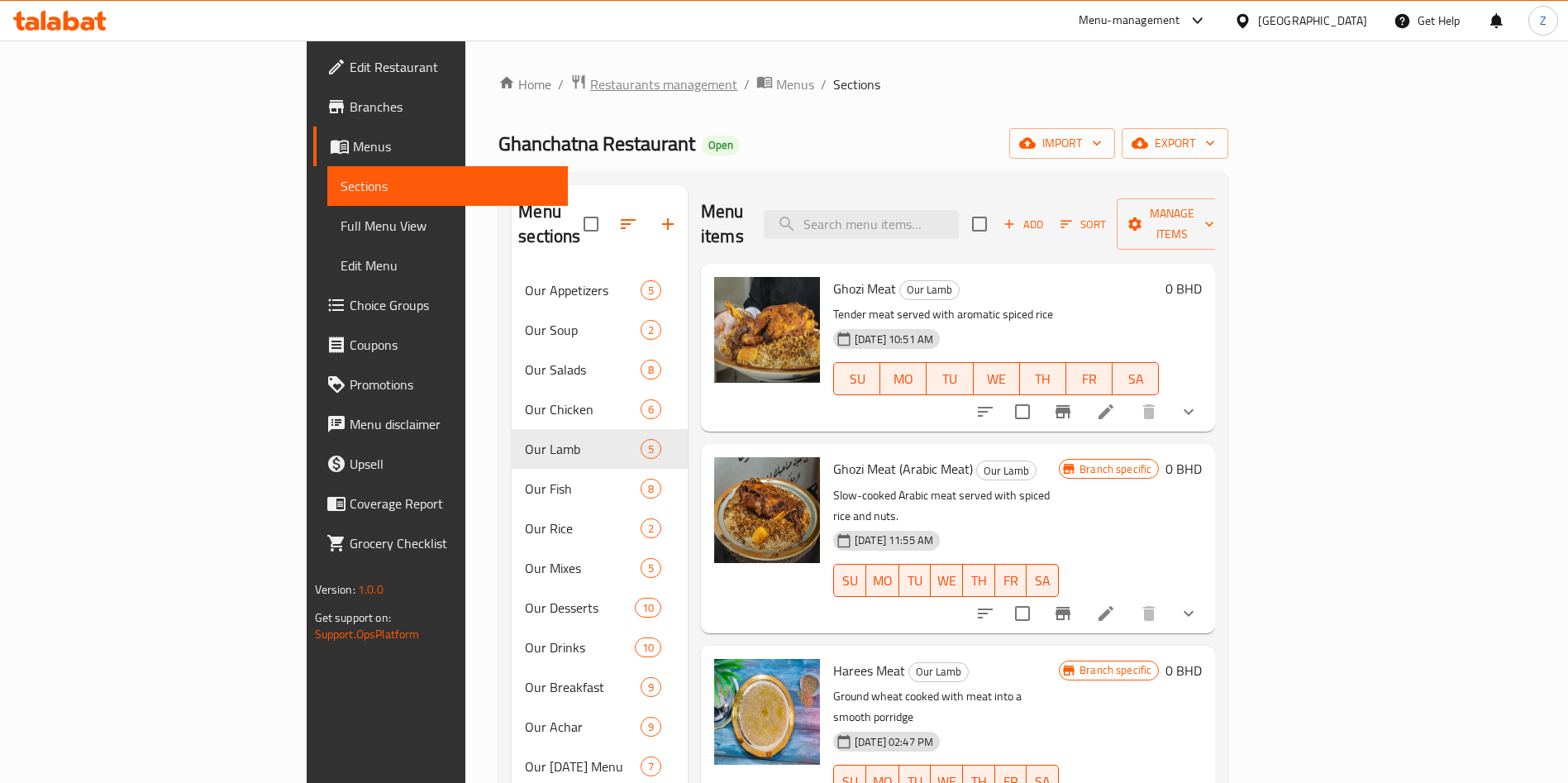
click at [590, 91] on span "Restaurants management" at bounding box center [663, 84] width 147 height 20
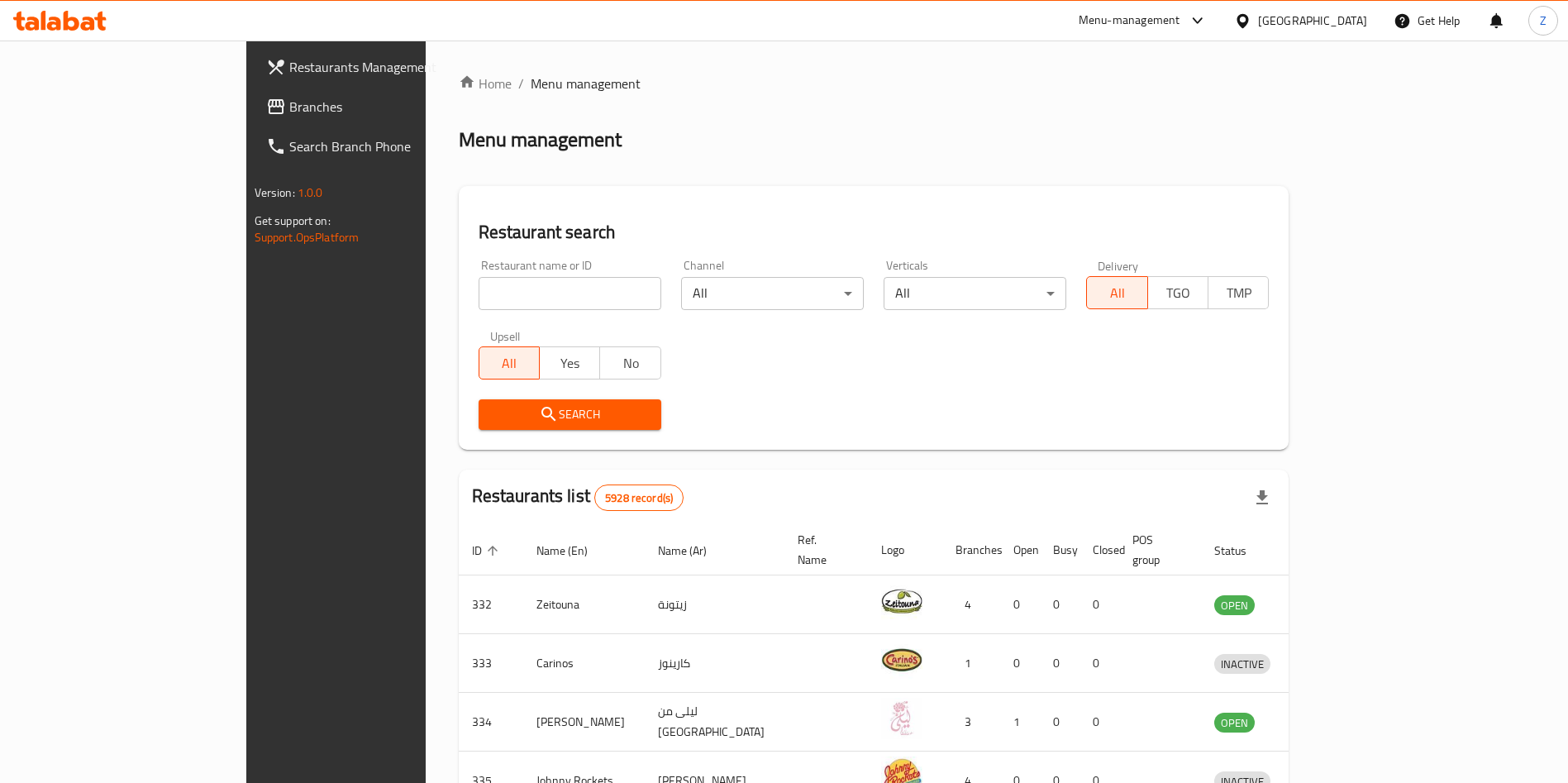
click at [1168, 162] on div "Home / Menu management Menu management Restaurant search Restaurant name or ID …" at bounding box center [874, 647] width 830 height 1145
click at [1121, 123] on div "Home / Menu management Menu management Restaurant search Restaurant name or ID …" at bounding box center [874, 647] width 830 height 1145
click at [527, 46] on div "Home / Menu management Menu management Restaurant search Restaurant name or ID …" at bounding box center [875, 647] width 897 height 1212
click at [1123, 96] on div "Home / Menu management Menu management Restaurant search Restaurant name or ID …" at bounding box center [874, 647] width 830 height 1145
click at [478, 296] on input "search" at bounding box center [570, 294] width 182 height 33
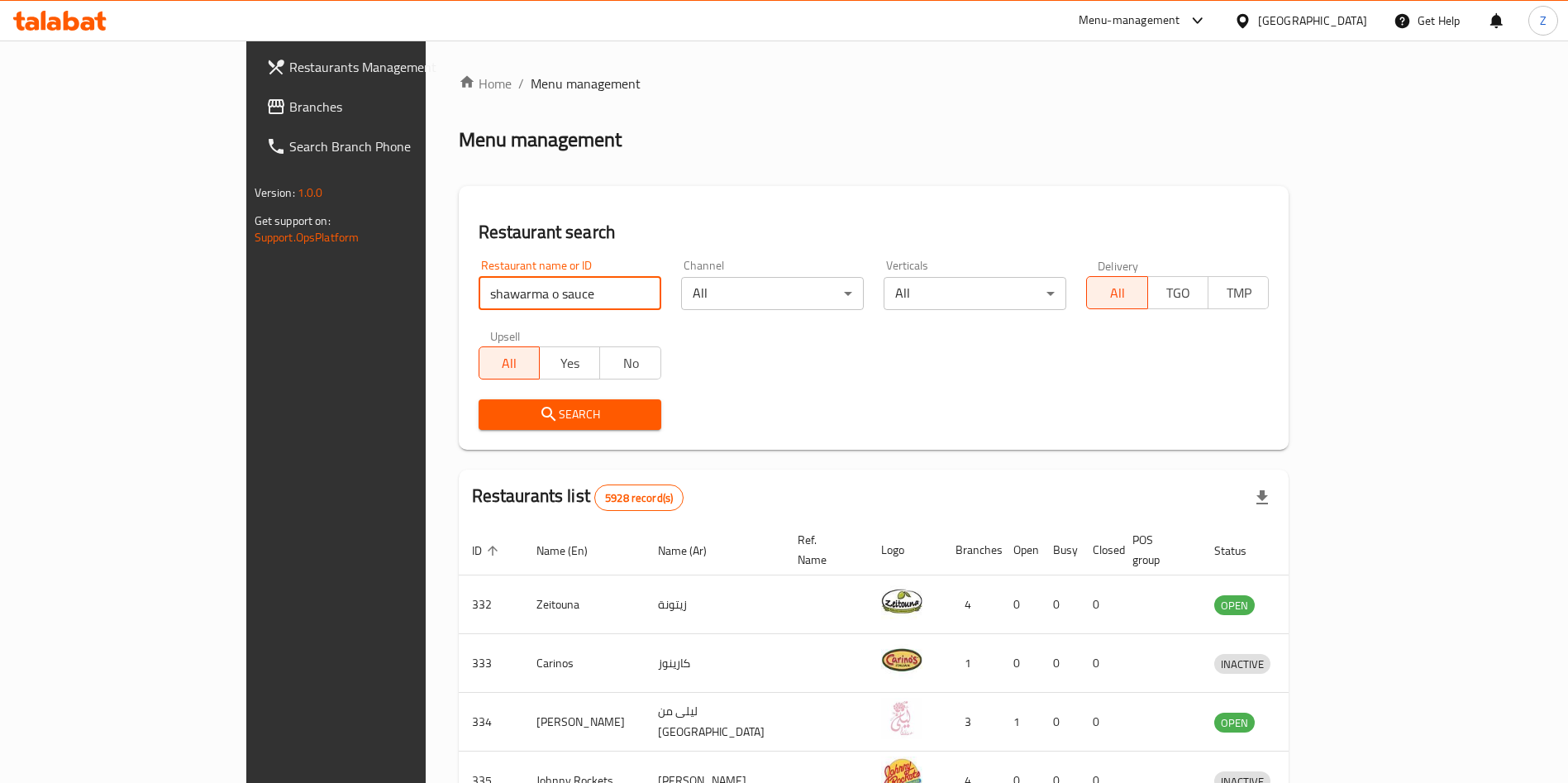
click button "Search" at bounding box center [570, 415] width 182 height 31
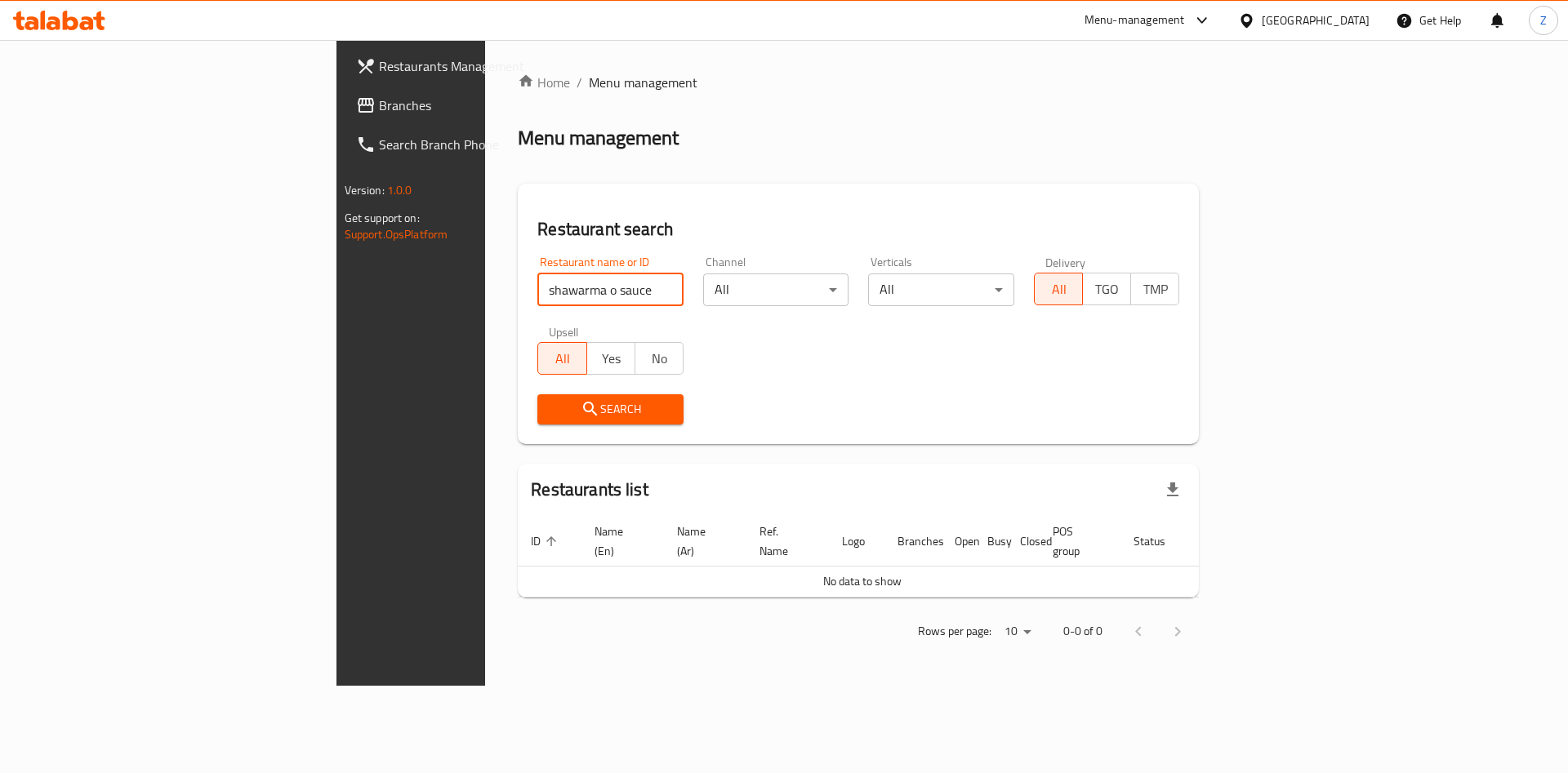
click button "Search" at bounding box center [611, 409] width 146 height 30
type input "shawarma & sauce"
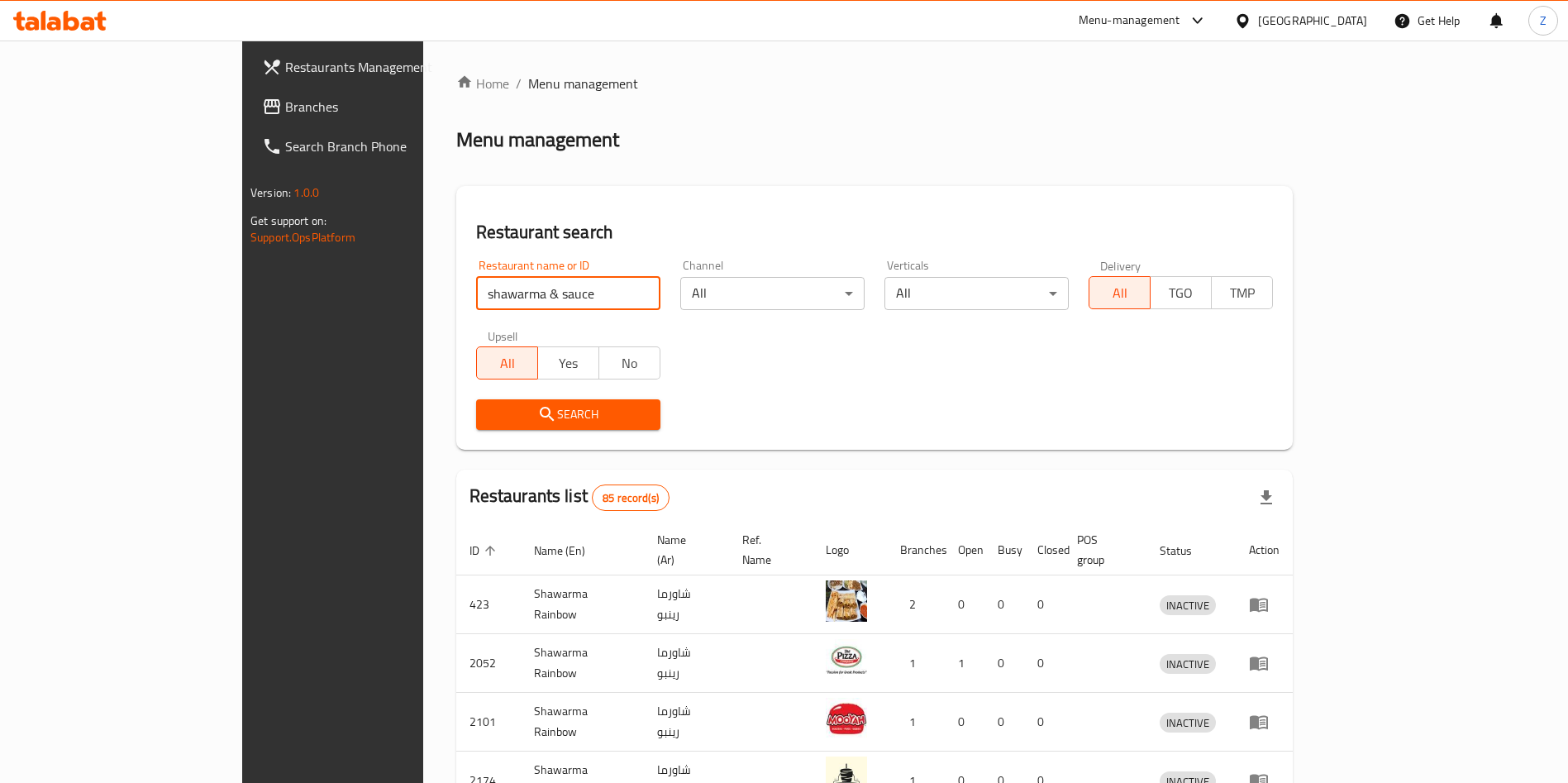
scroll to position [451, 0]
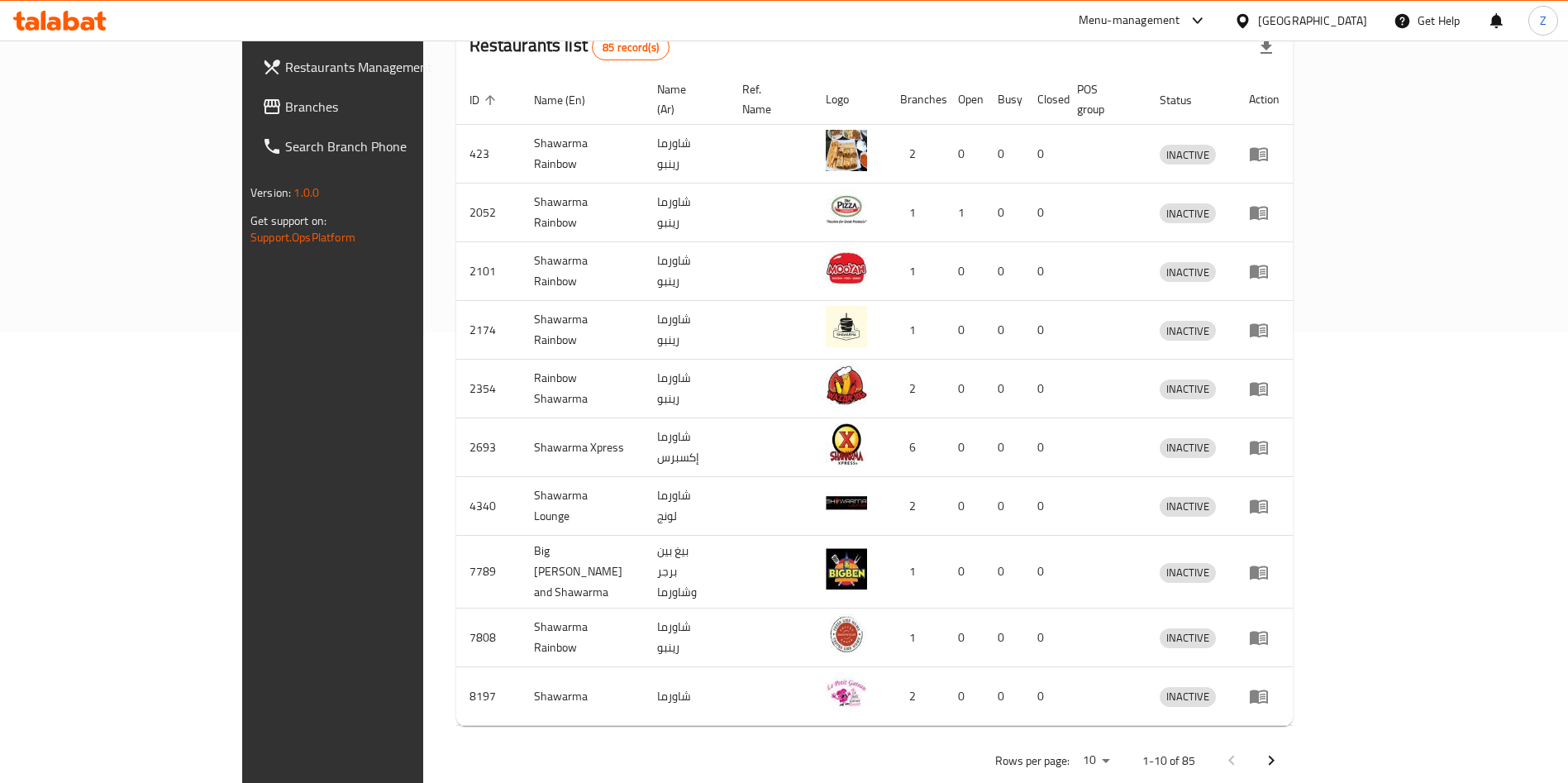
click at [1281, 751] on icon "Next page" at bounding box center [1272, 761] width 20 height 20
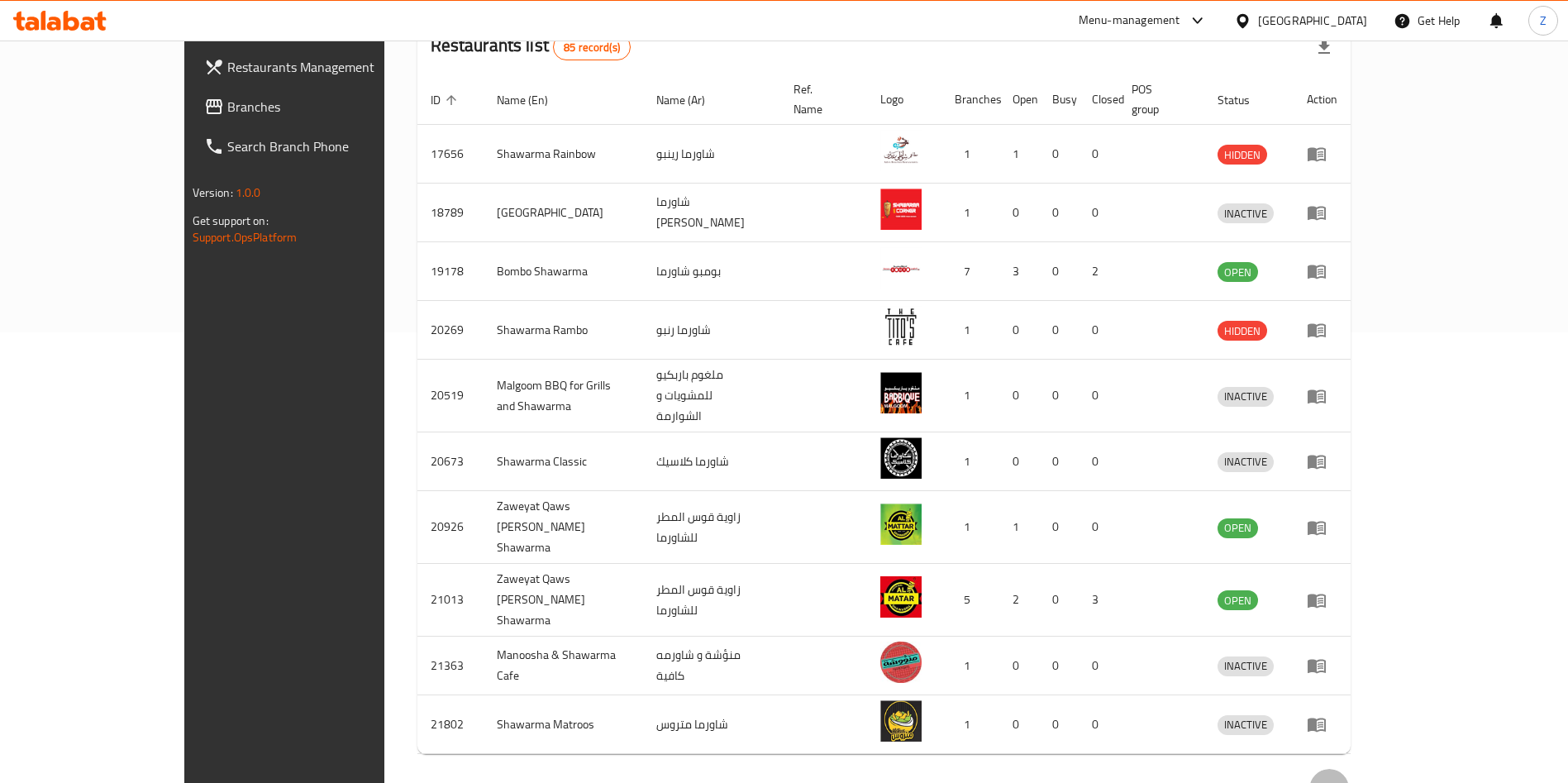
click at [1340, 779] on icon "Next page" at bounding box center [1330, 789] width 20 height 20
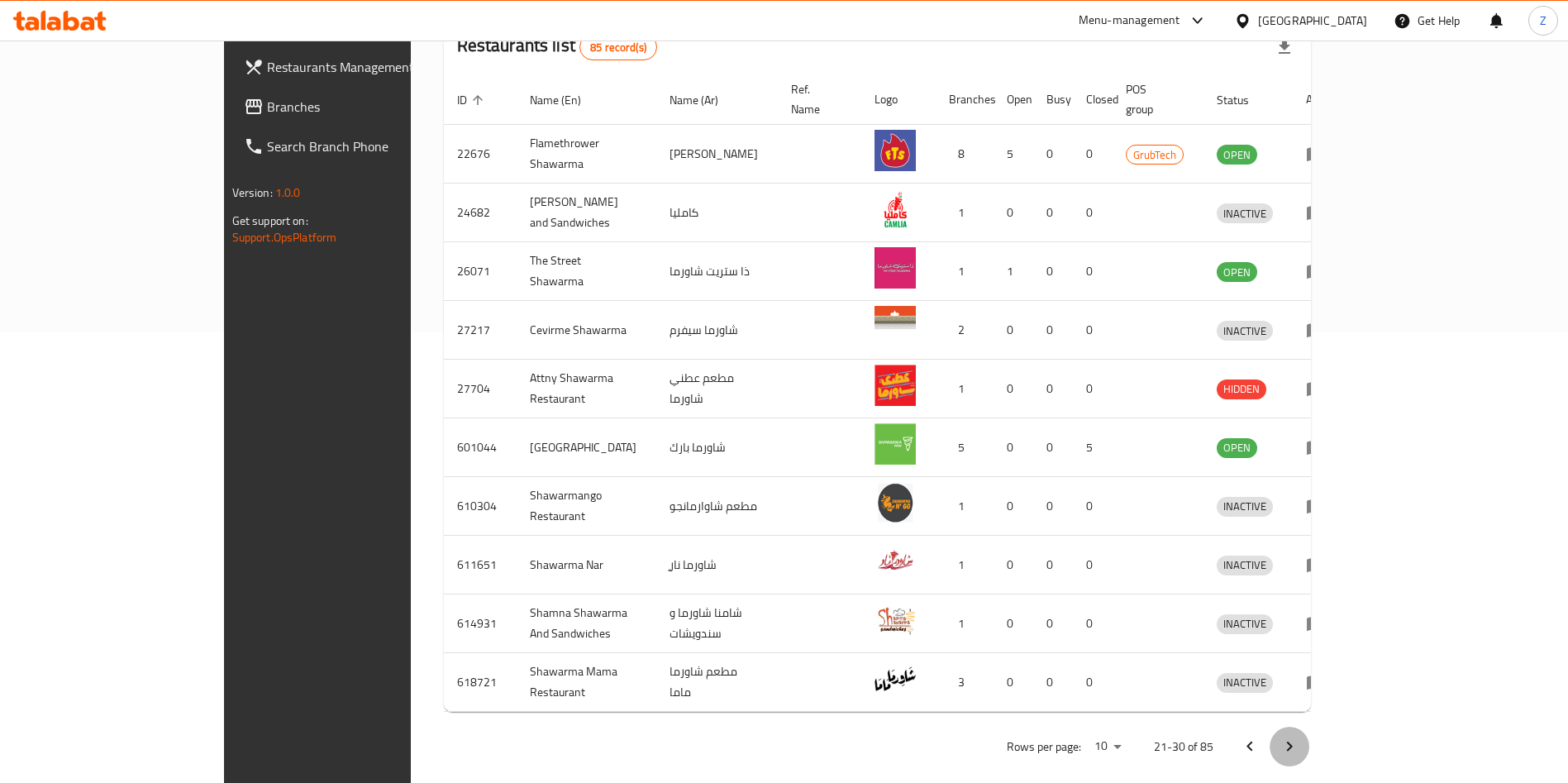
click at [1300, 737] on icon "Next page" at bounding box center [1290, 747] width 20 height 20
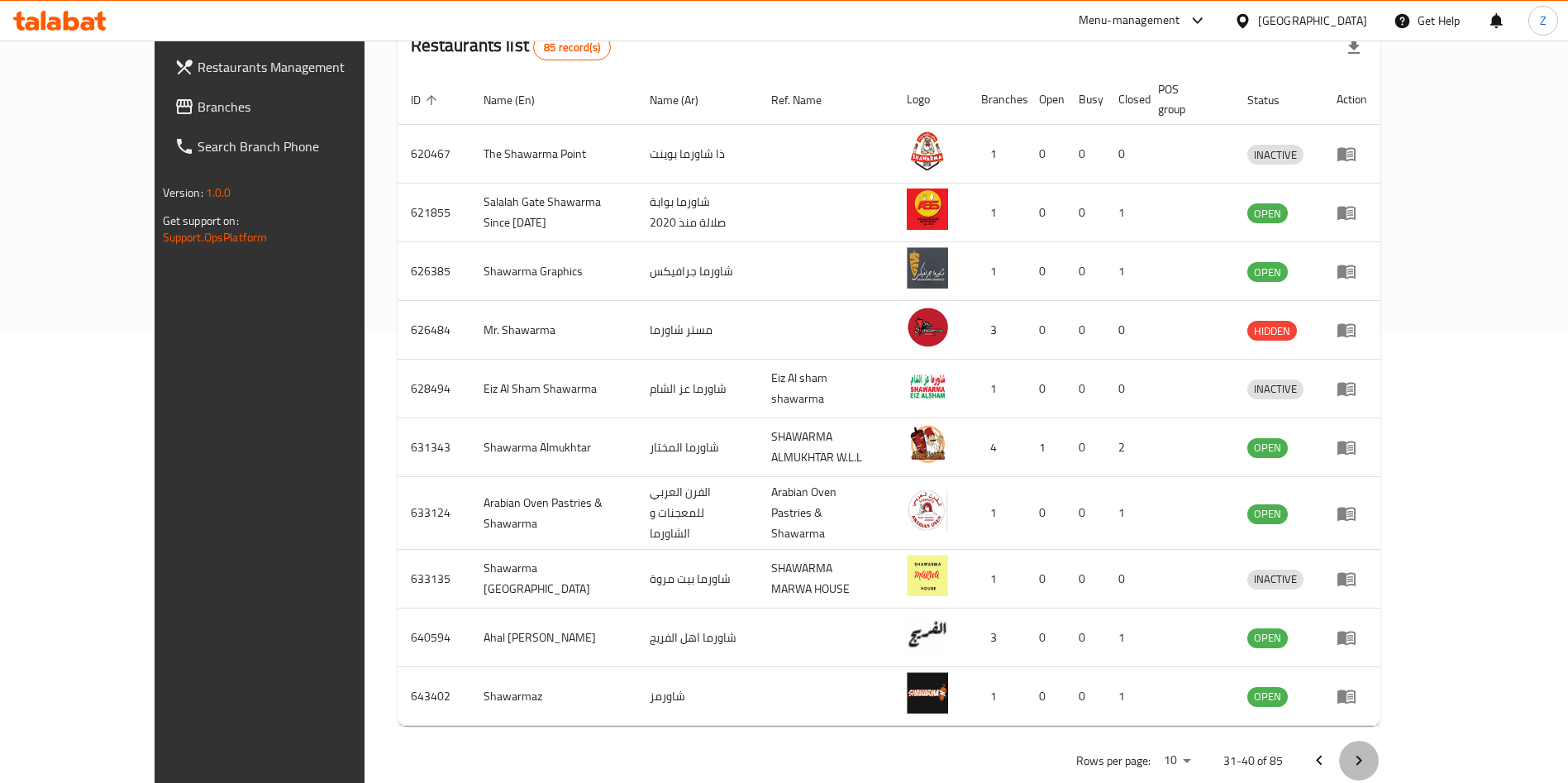
click at [1369, 751] on icon "Next page" at bounding box center [1359, 761] width 20 height 20
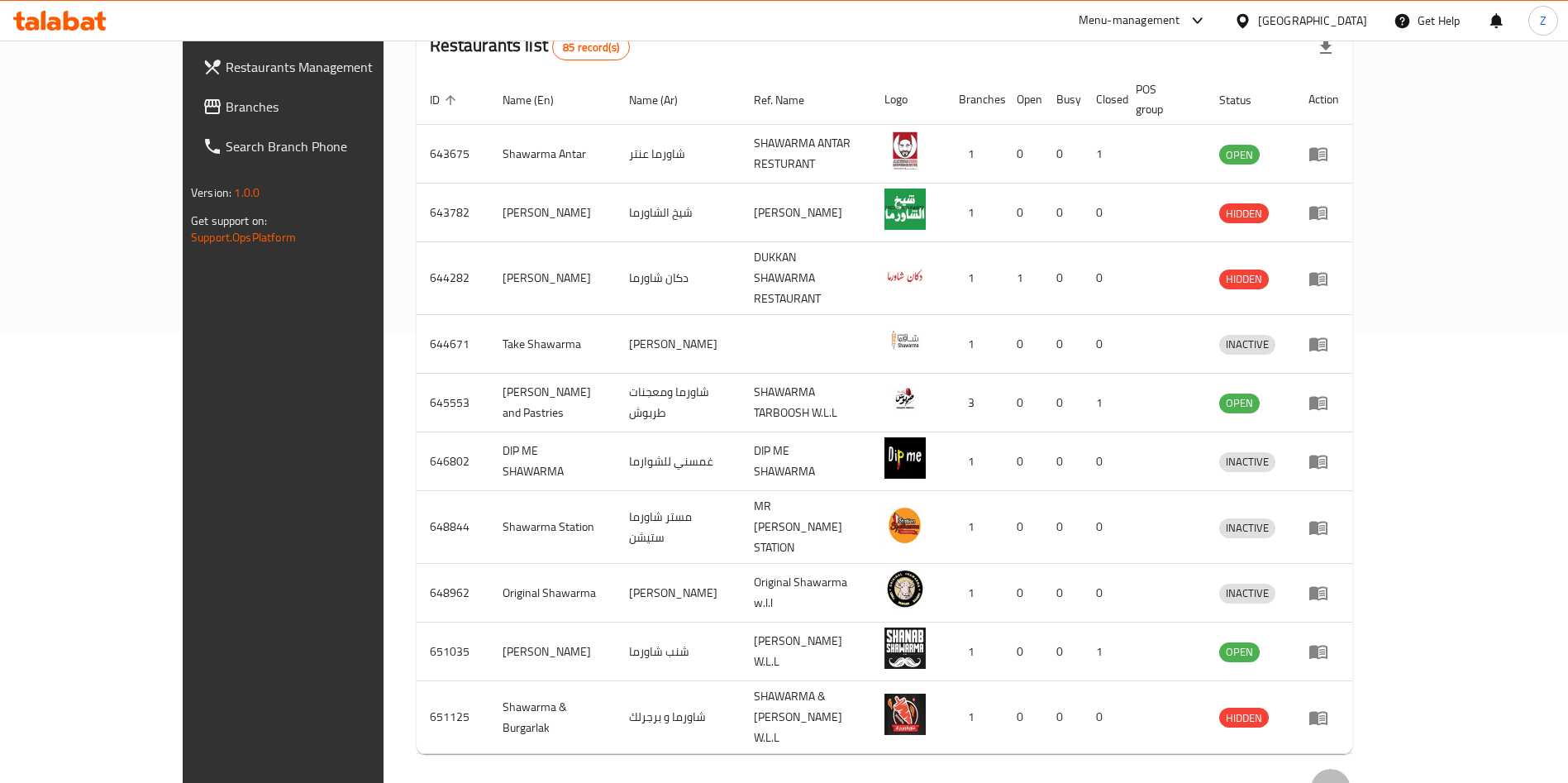
click at [1341, 779] on icon "Next page" at bounding box center [1331, 789] width 20 height 20
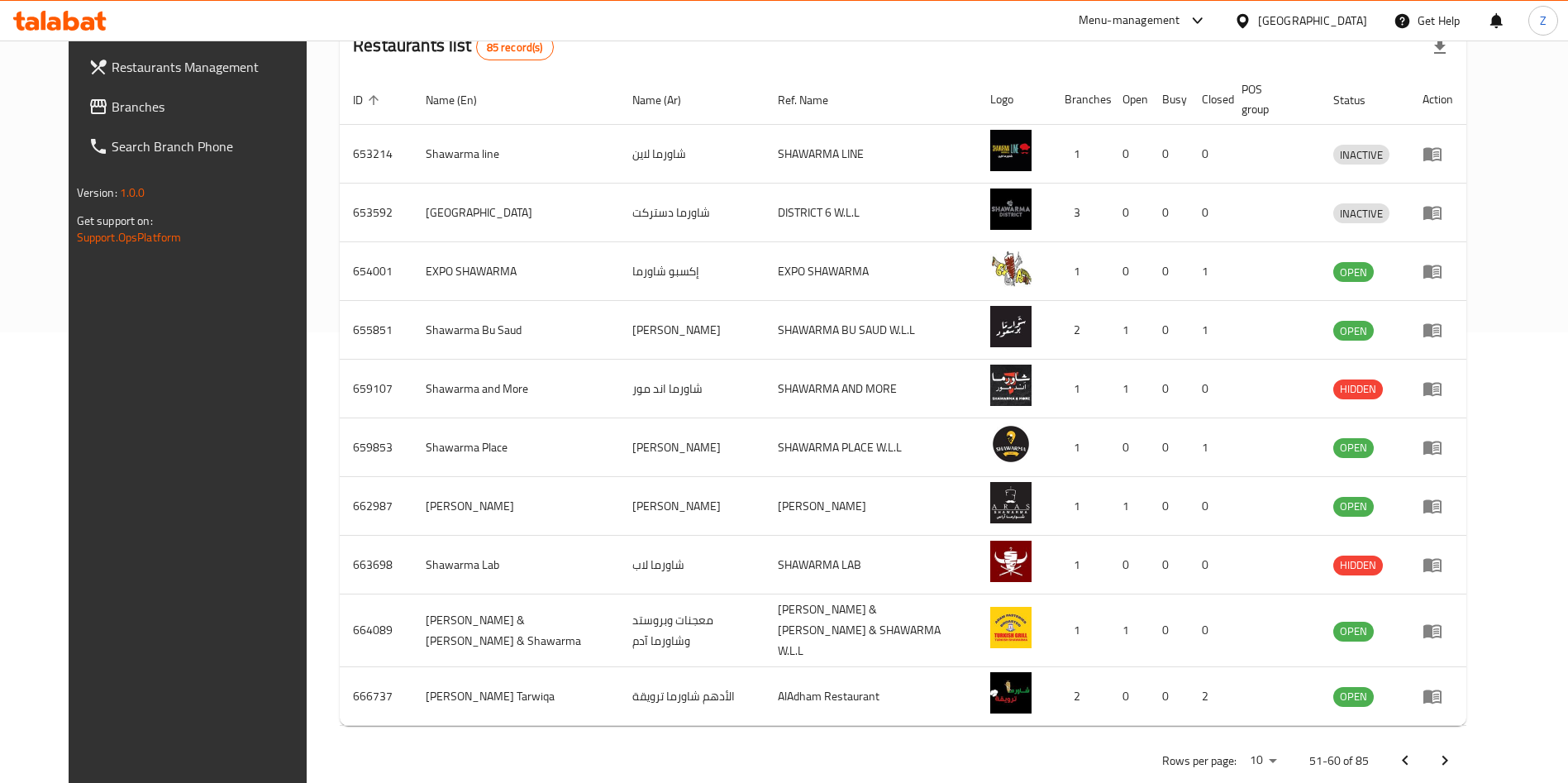
click at [1455, 754] on icon "Next page" at bounding box center [1445, 761] width 20 height 20
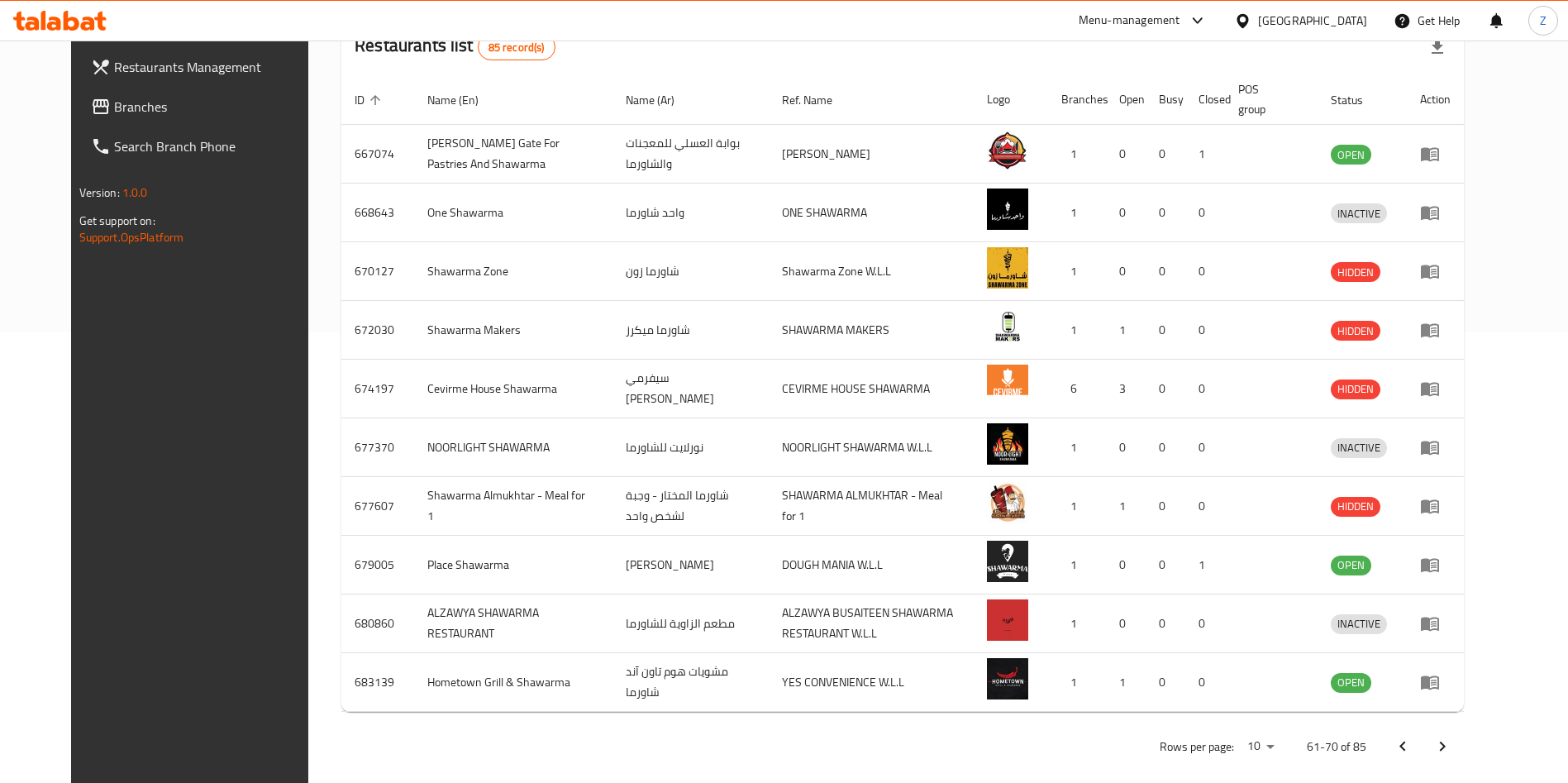
click at [1452, 746] on icon "Next page" at bounding box center [1443, 747] width 20 height 20
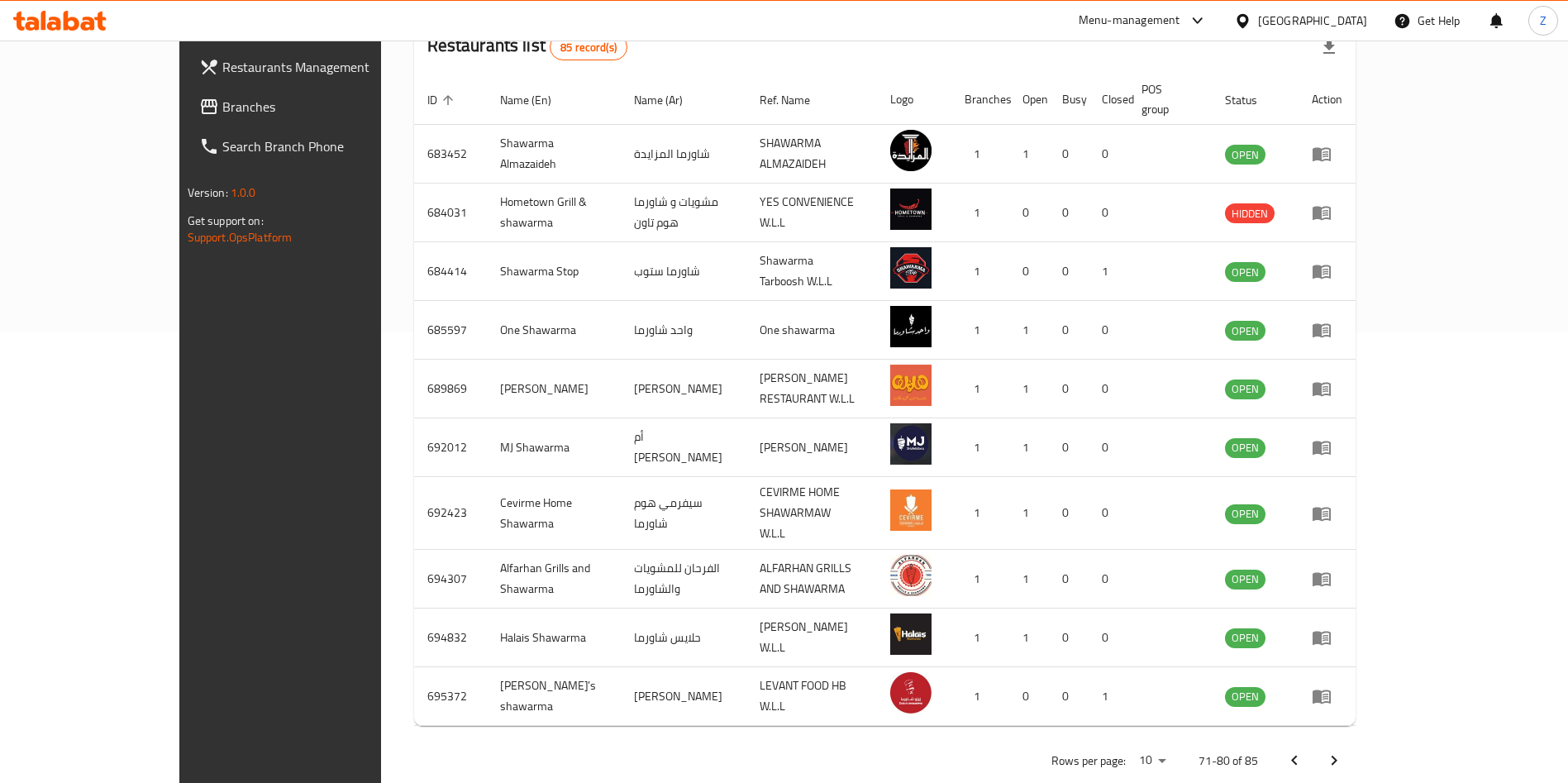
click at [1338, 756] on icon "Next page" at bounding box center [1334, 760] width 5 height 10
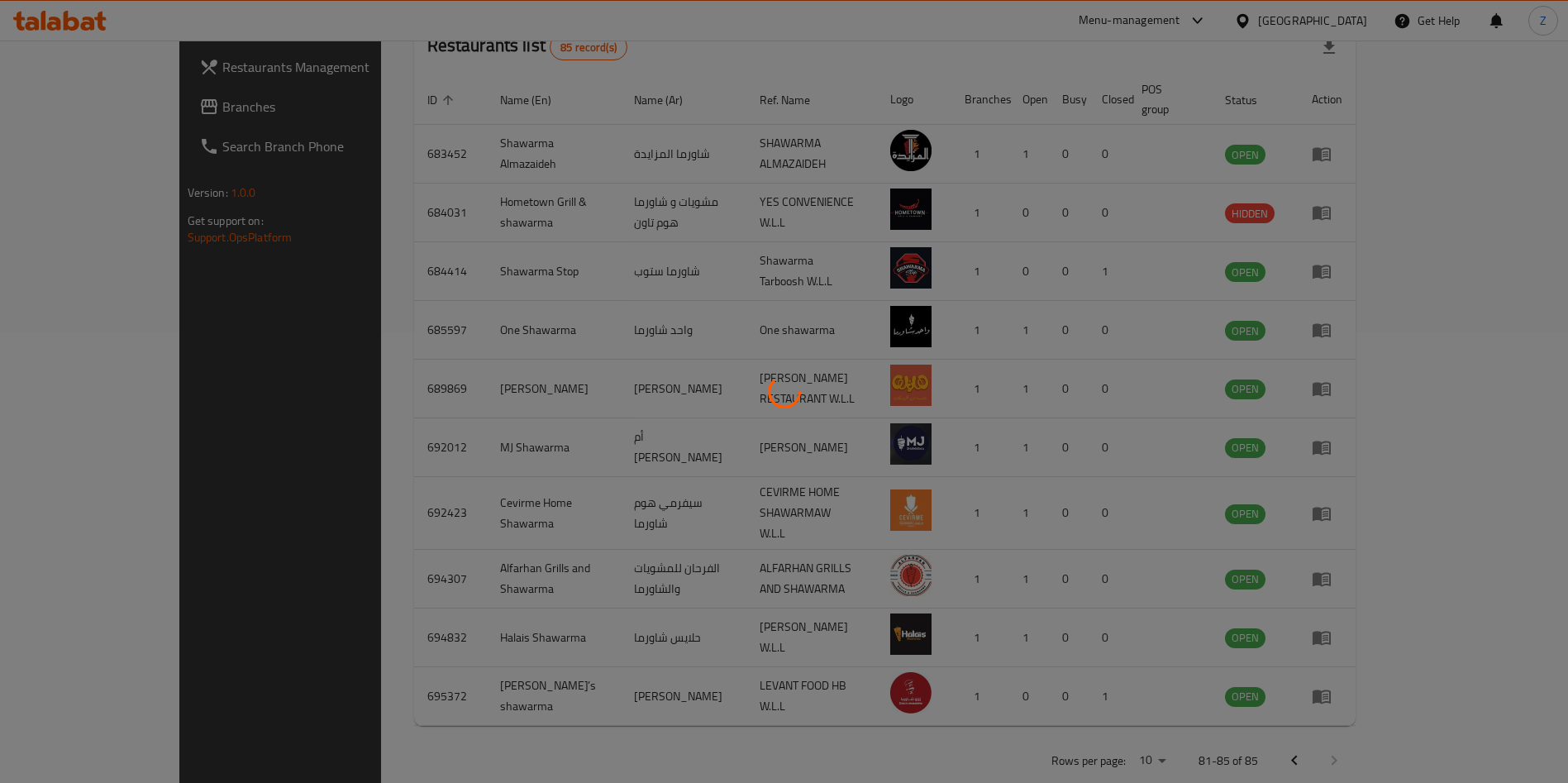
scroll to position [175, 0]
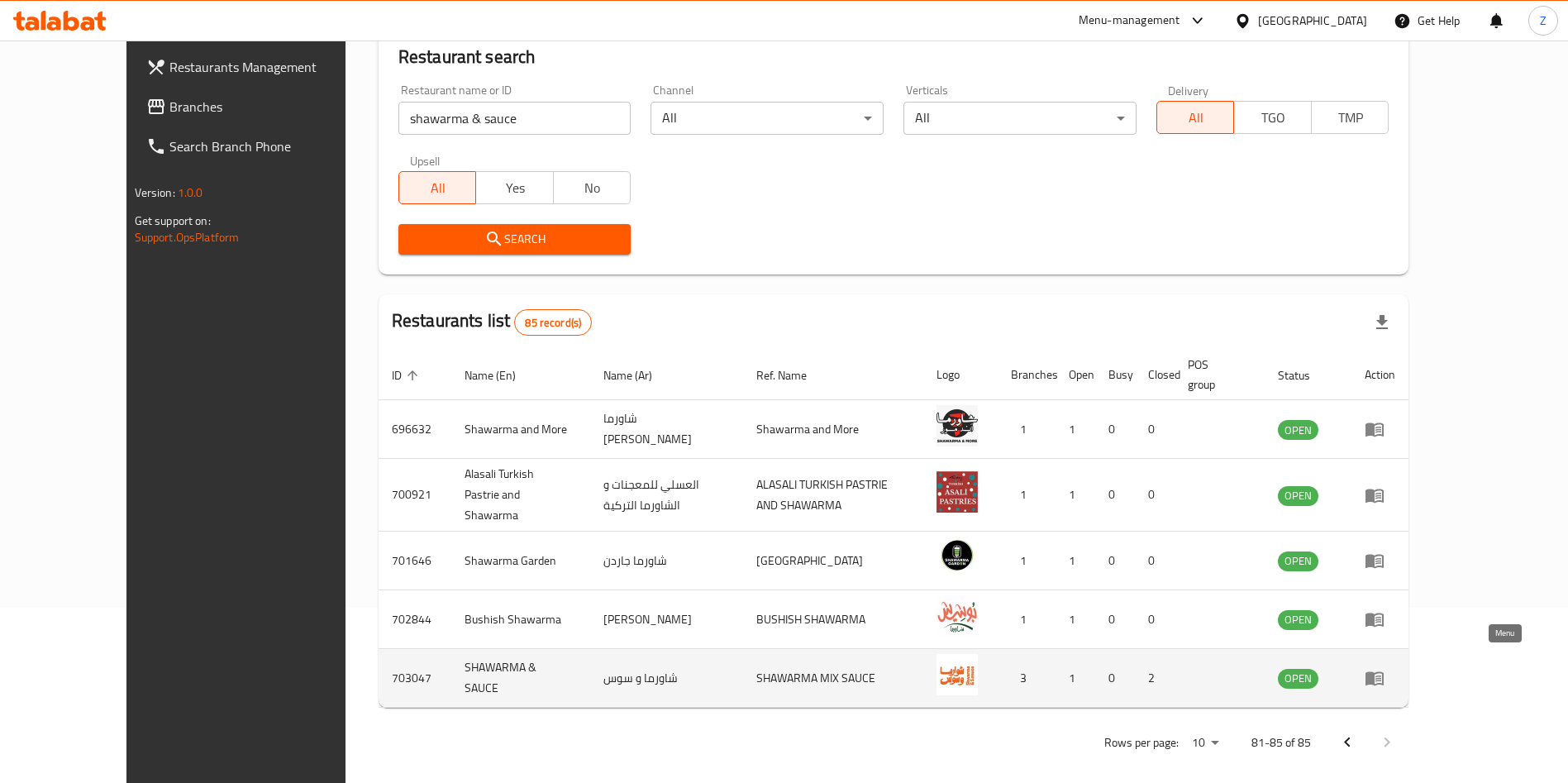
click at [1381, 676] on icon "enhanced table" at bounding box center [1378, 678] width 5 height 6
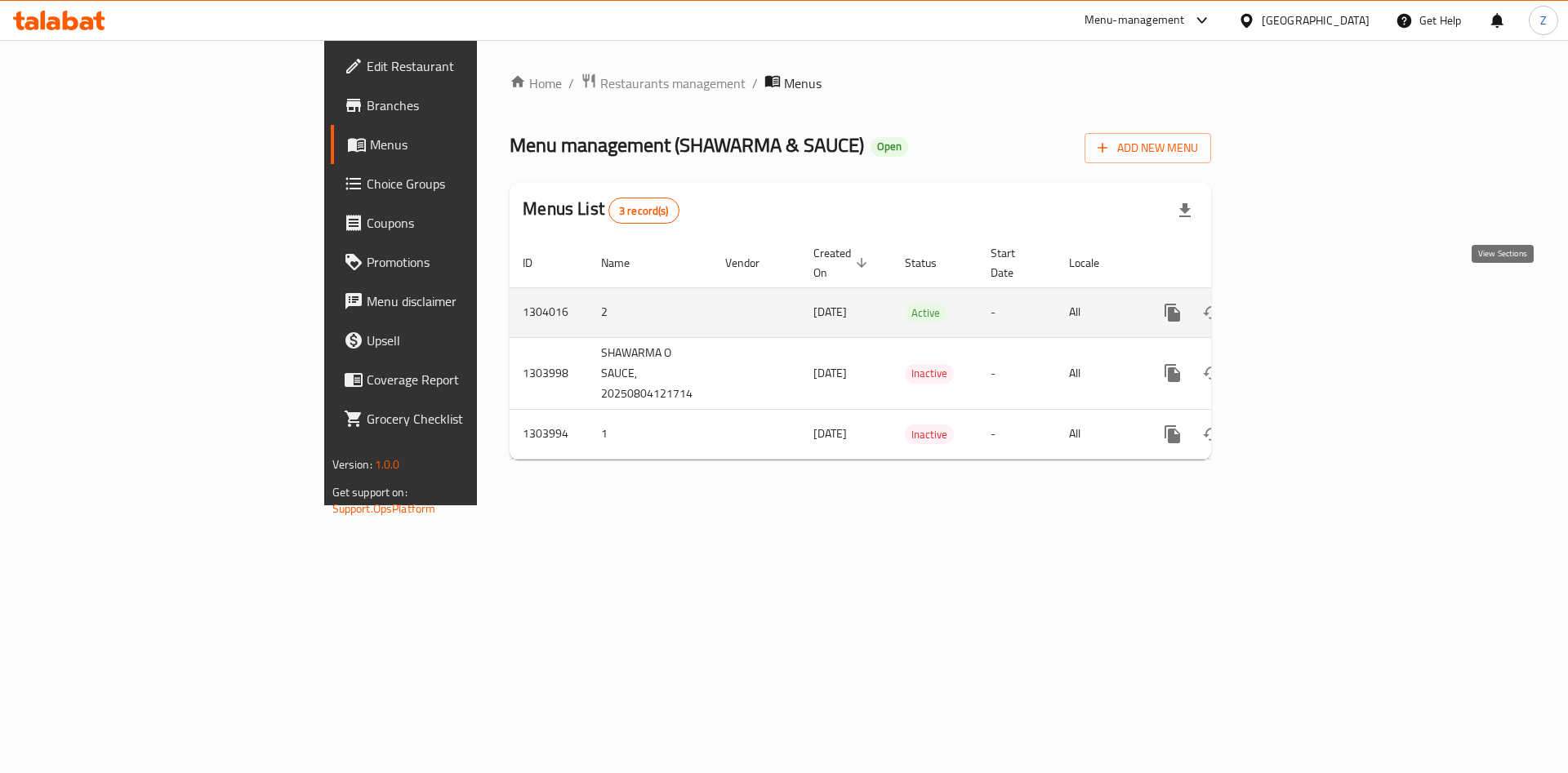
click at [1310, 293] on link "enhanced table" at bounding box center [1291, 313] width 39 height 39
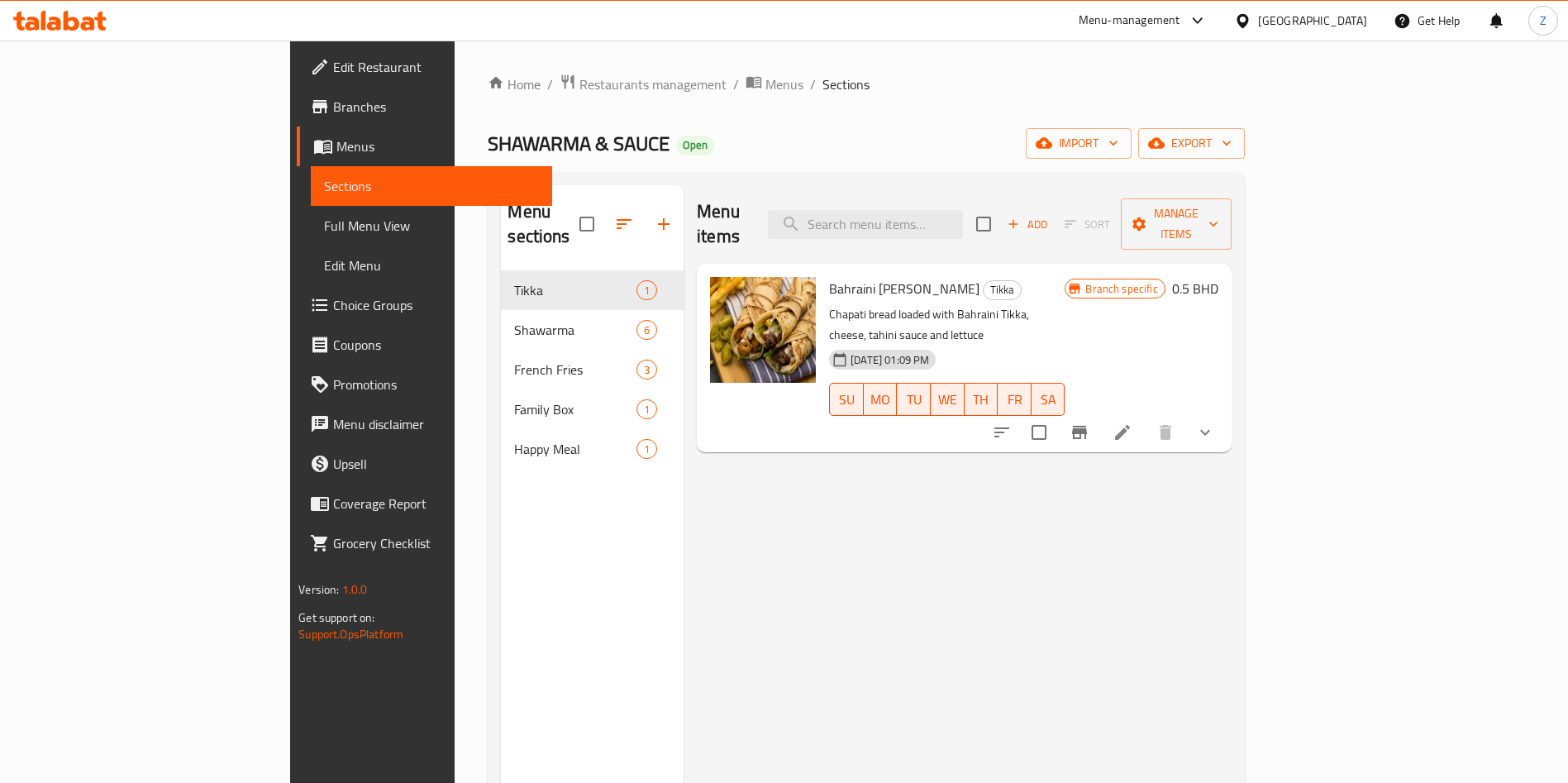
click at [333, 300] on span "Choice Groups" at bounding box center [436, 305] width 206 height 20
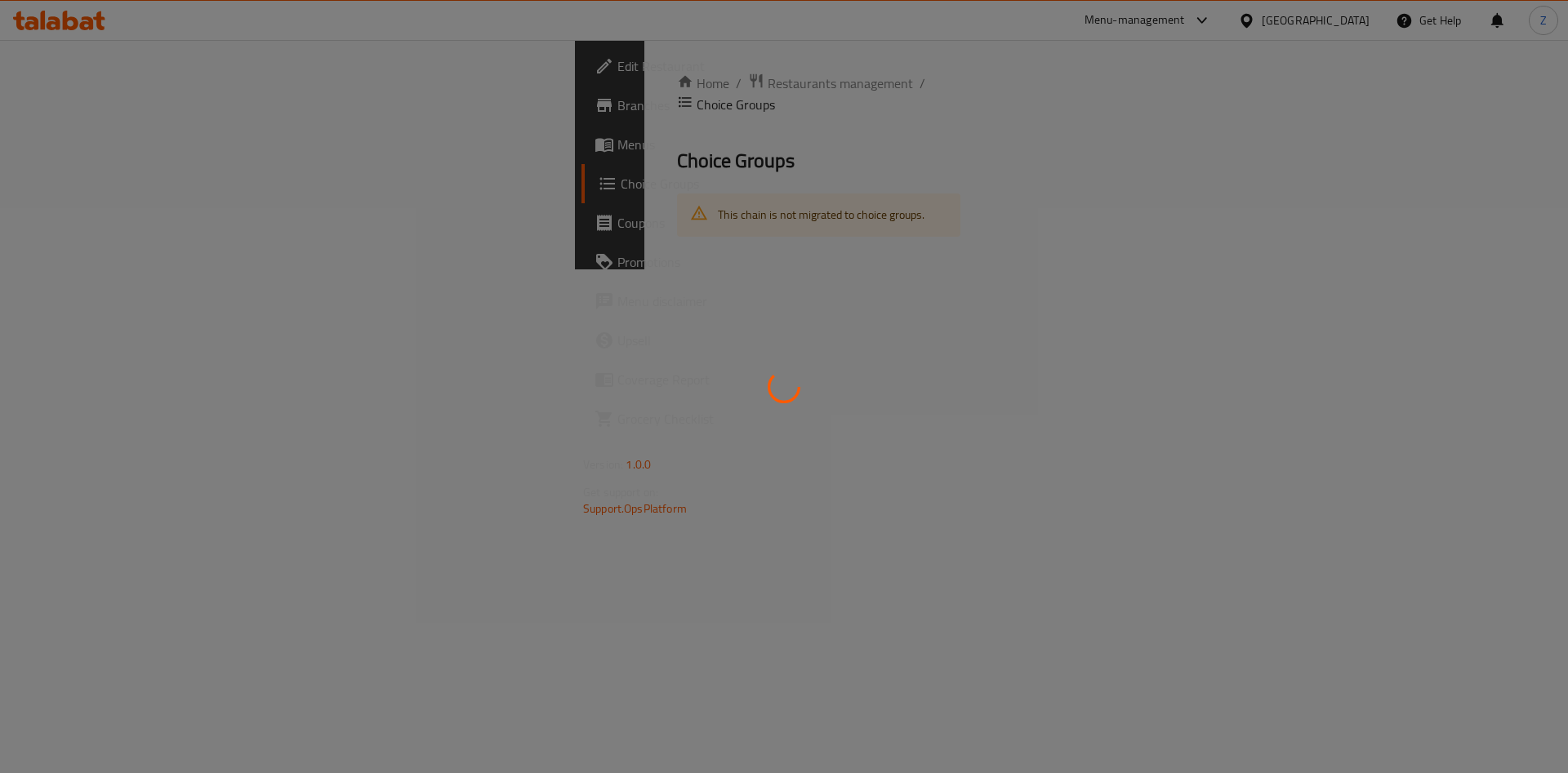
click at [68, 153] on div at bounding box center [784, 386] width 1568 height 773
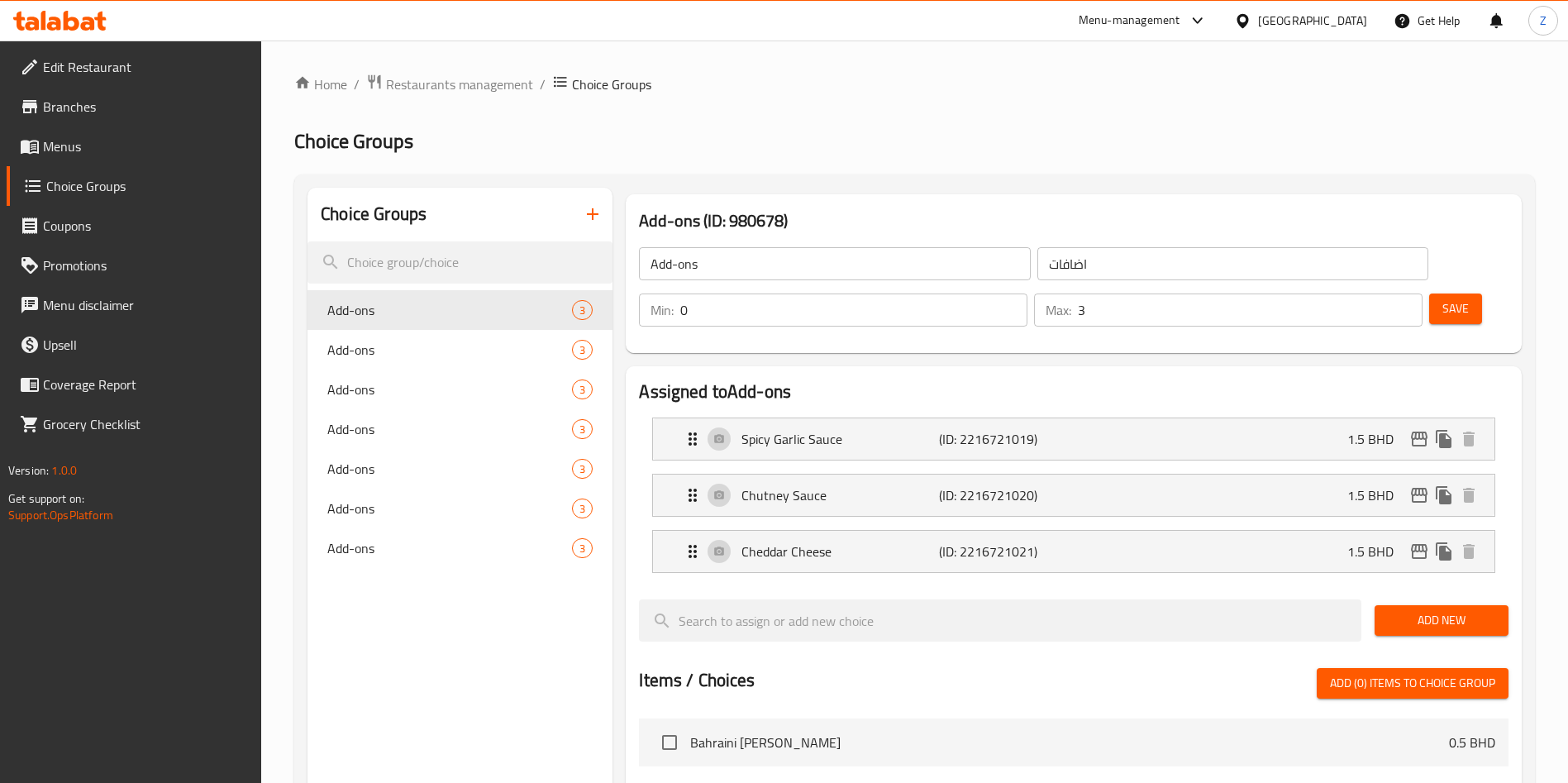
click at [97, 94] on link "Branches" at bounding box center [134, 107] width 255 height 40
